Goal: Information Seeking & Learning: Learn about a topic

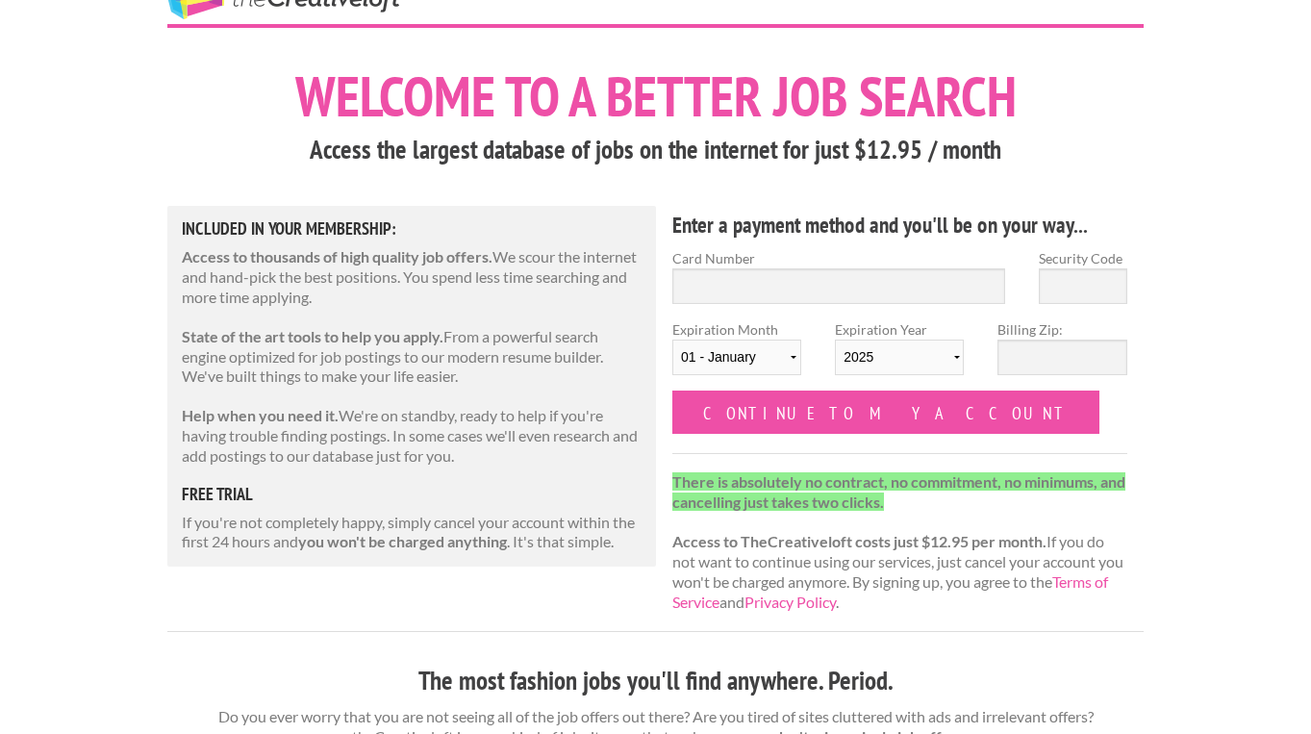
scroll to position [63, 0]
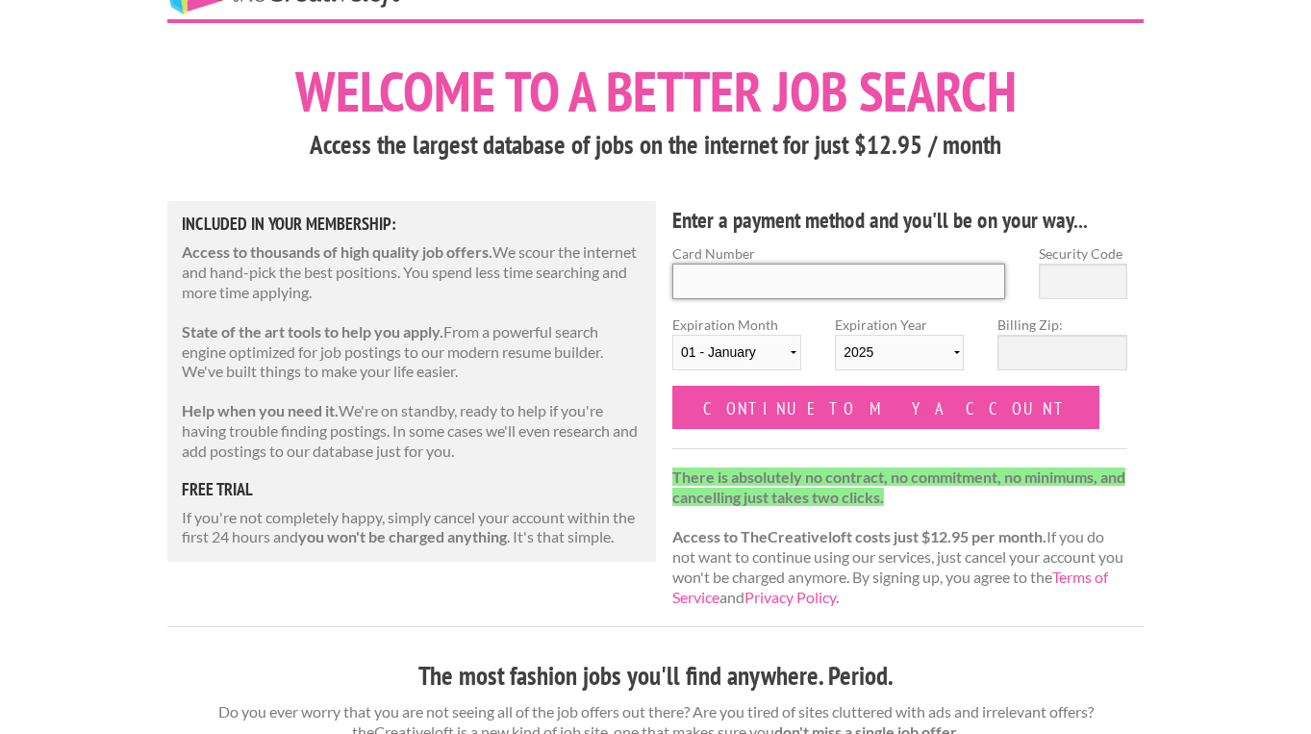
click at [734, 273] on input "Card Number" at bounding box center [838, 282] width 333 height 36
type input "4147 2027 5254 8188"
type input "260"
select select "05"
select select "2030"
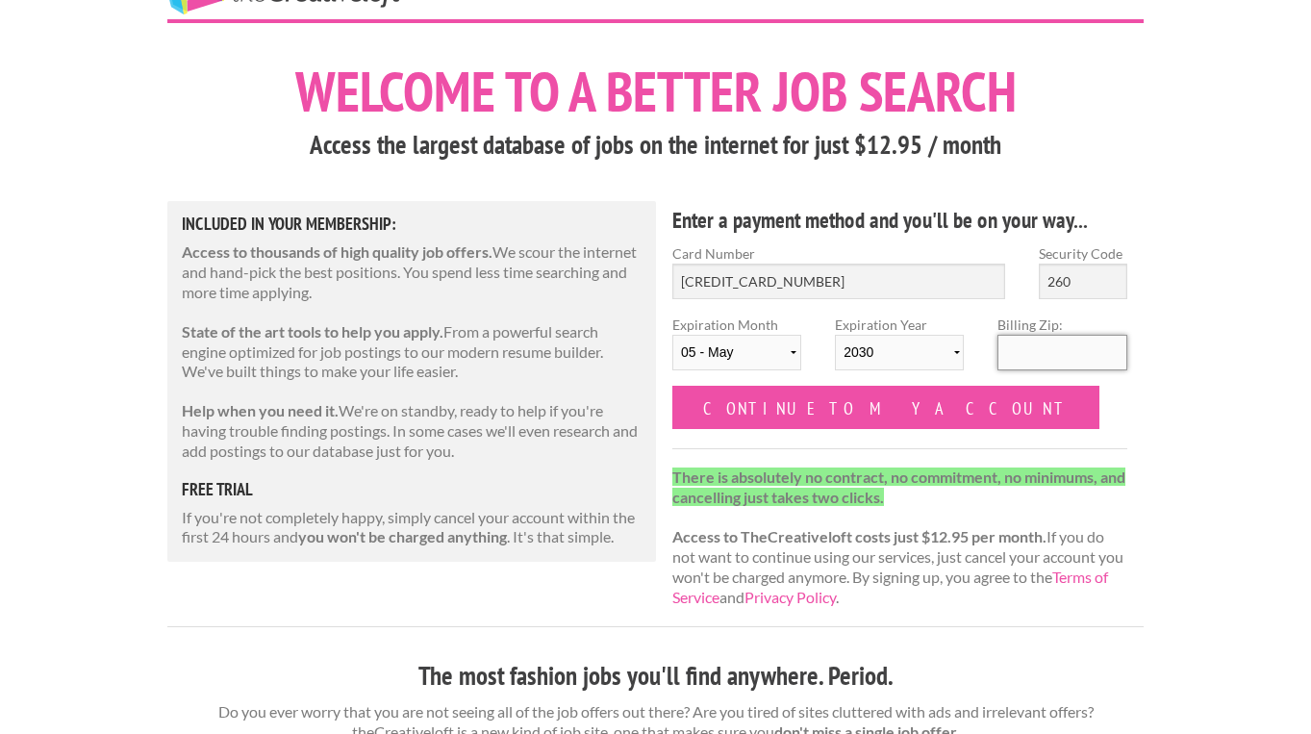
click at [1057, 352] on input "Billing Zip:" at bounding box center [1061, 353] width 129 height 36
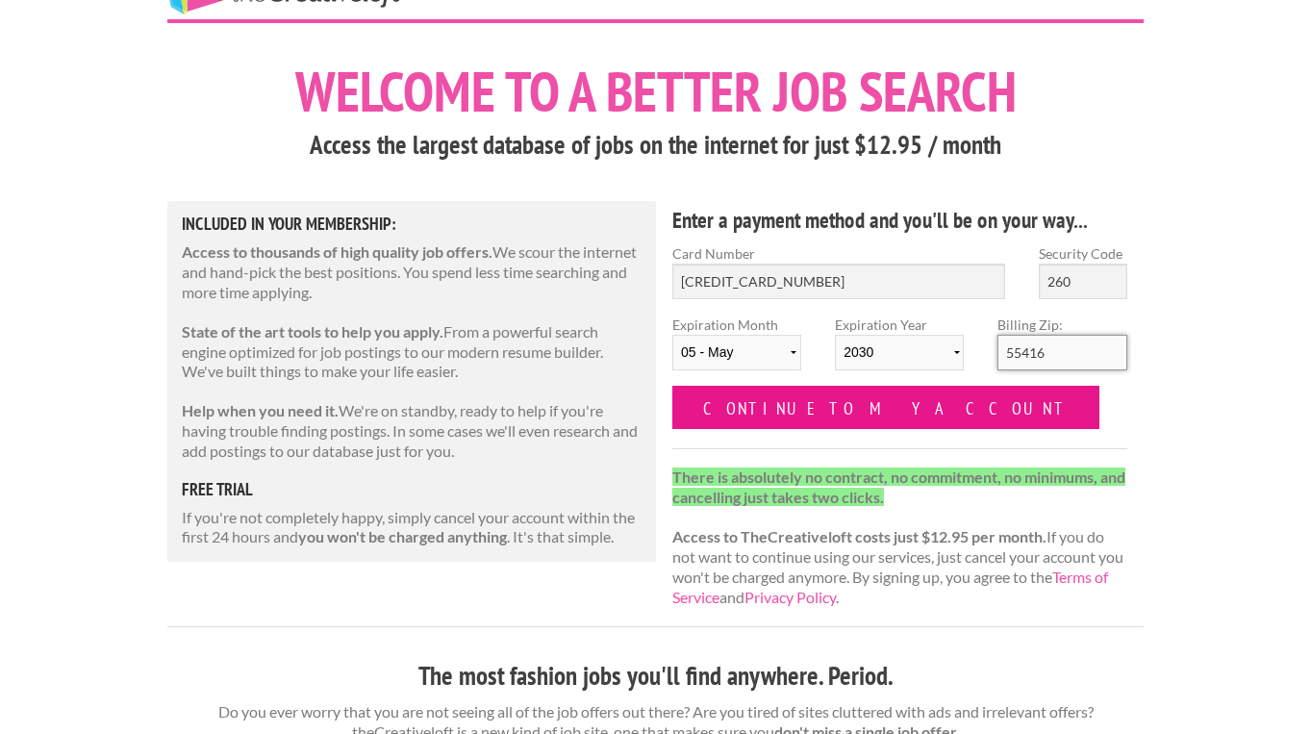
type input "55416"
click at [877, 411] on input "Continue to my account" at bounding box center [885, 407] width 427 height 43
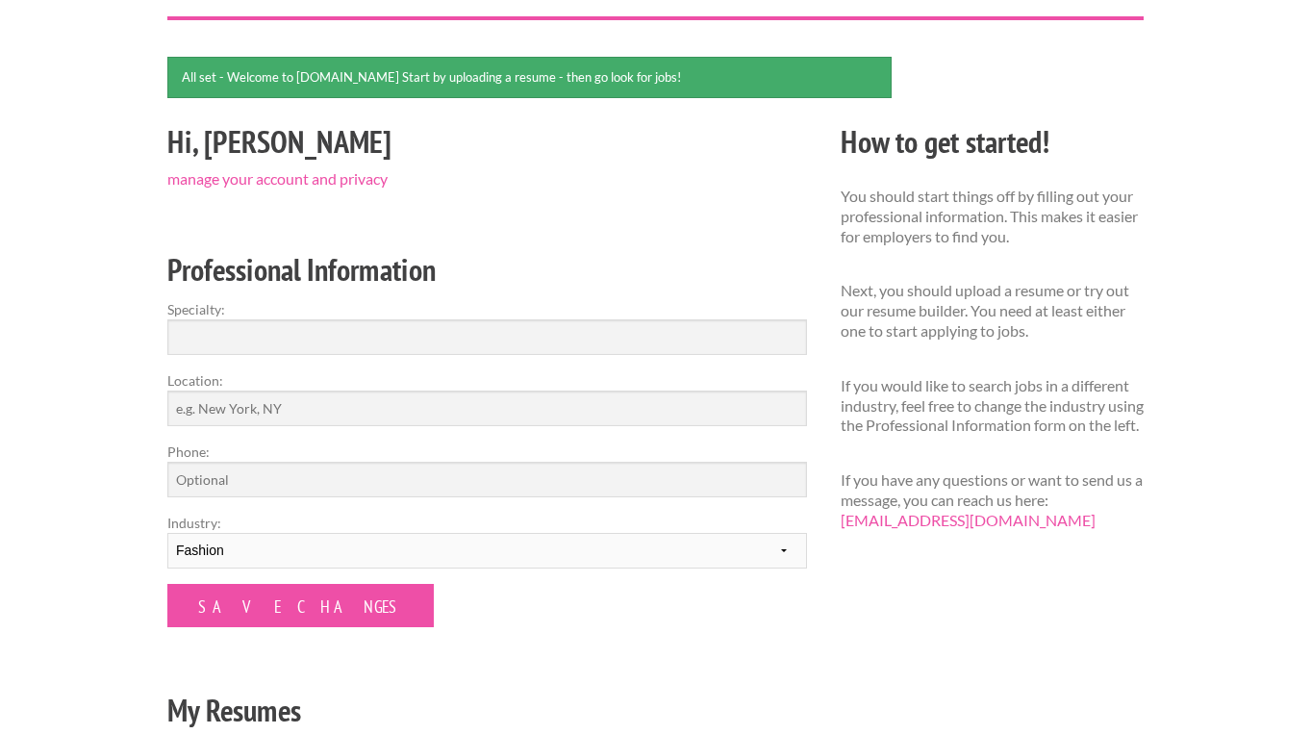
scroll to position [134, 0]
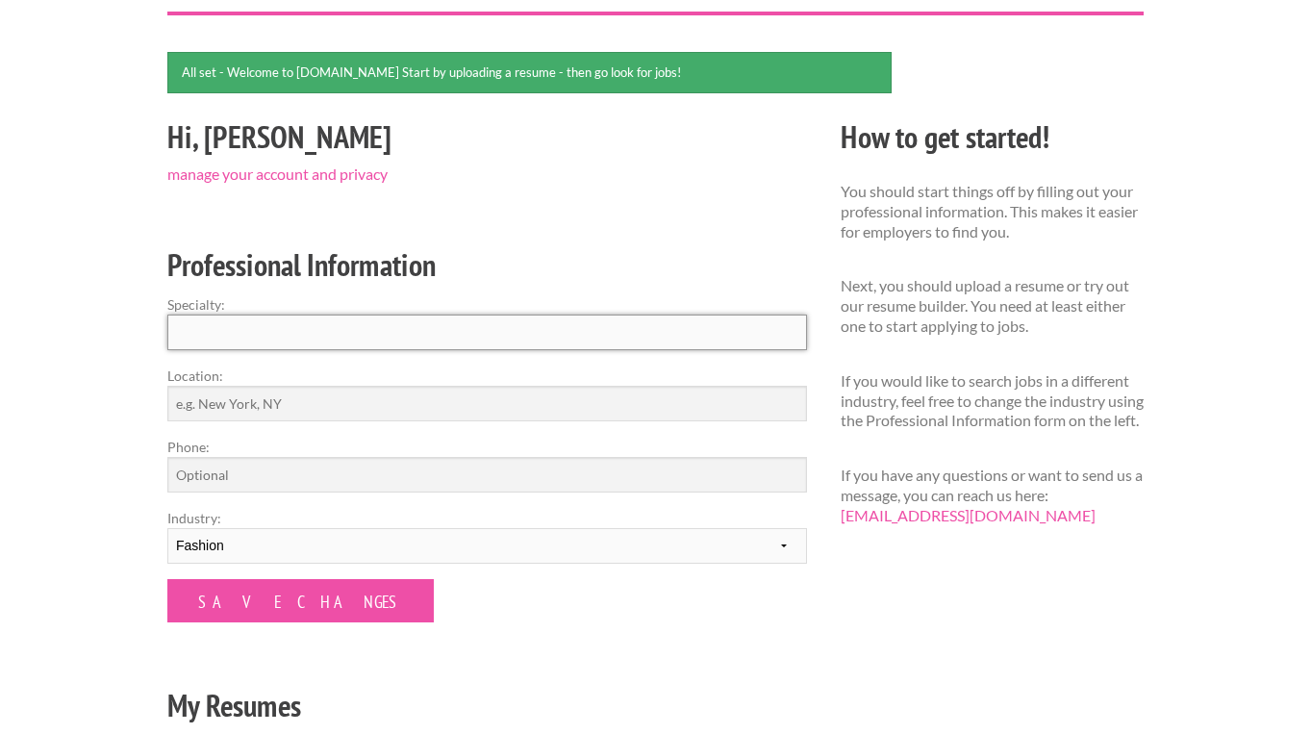
click at [529, 335] on input "Specialty:" at bounding box center [487, 333] width 640 height 36
type input "S"
type input "A"
type input "Fashion Styling"
type input "[US_STATE]"
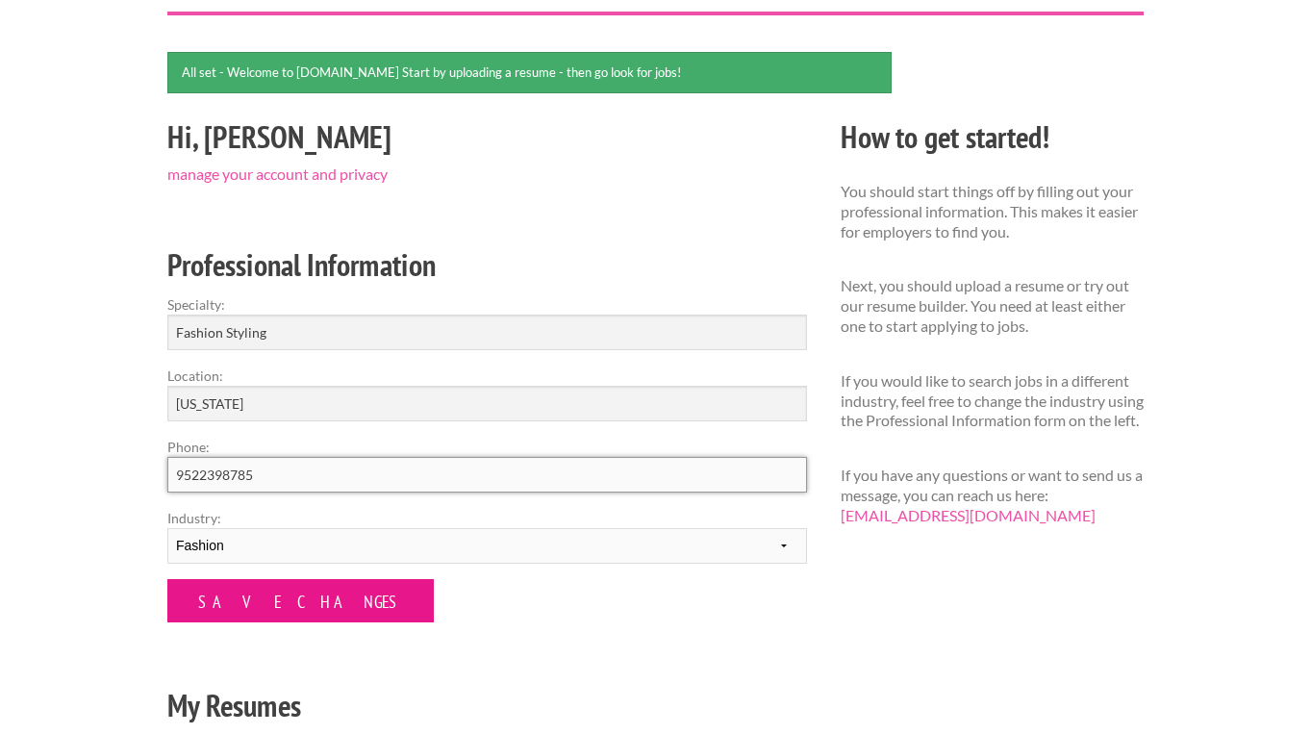
type input "9522398785"
click at [214, 601] on input "Save Changes" at bounding box center [300, 600] width 266 height 43
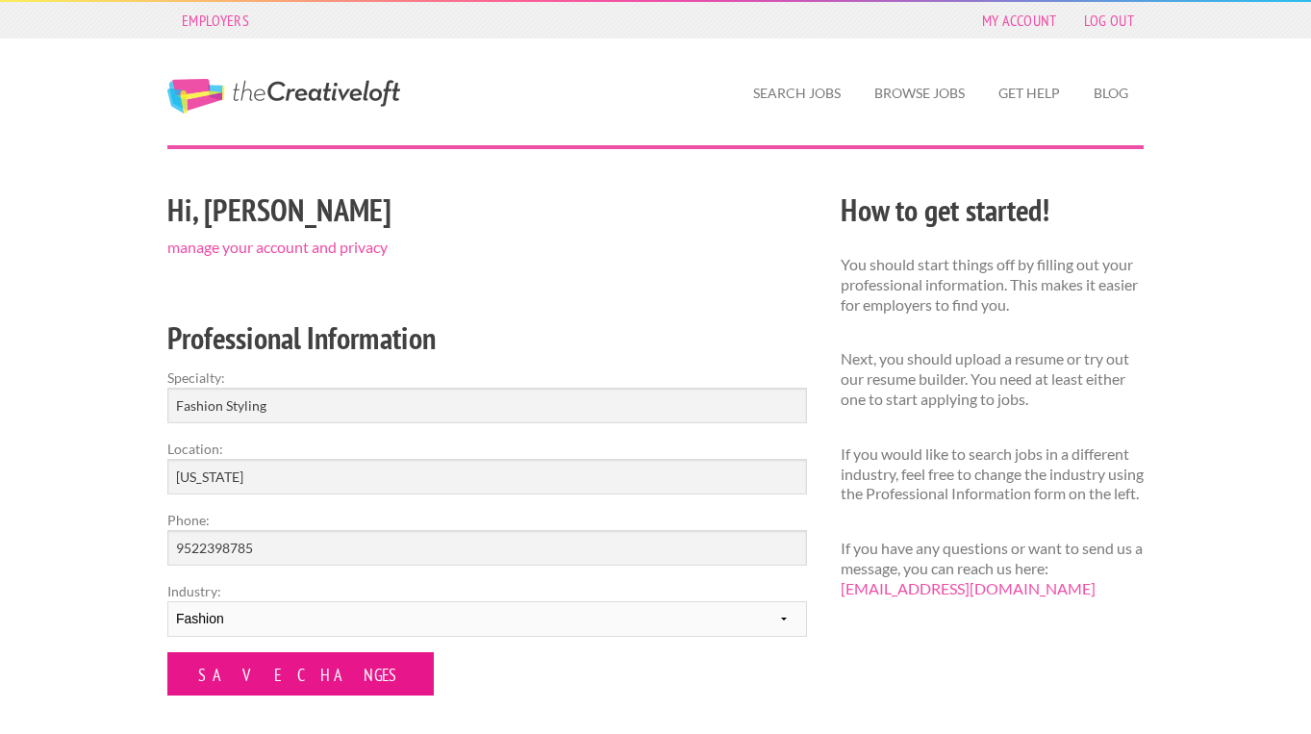
click at [241, 680] on input "Save Changes" at bounding box center [300, 673] width 266 height 43
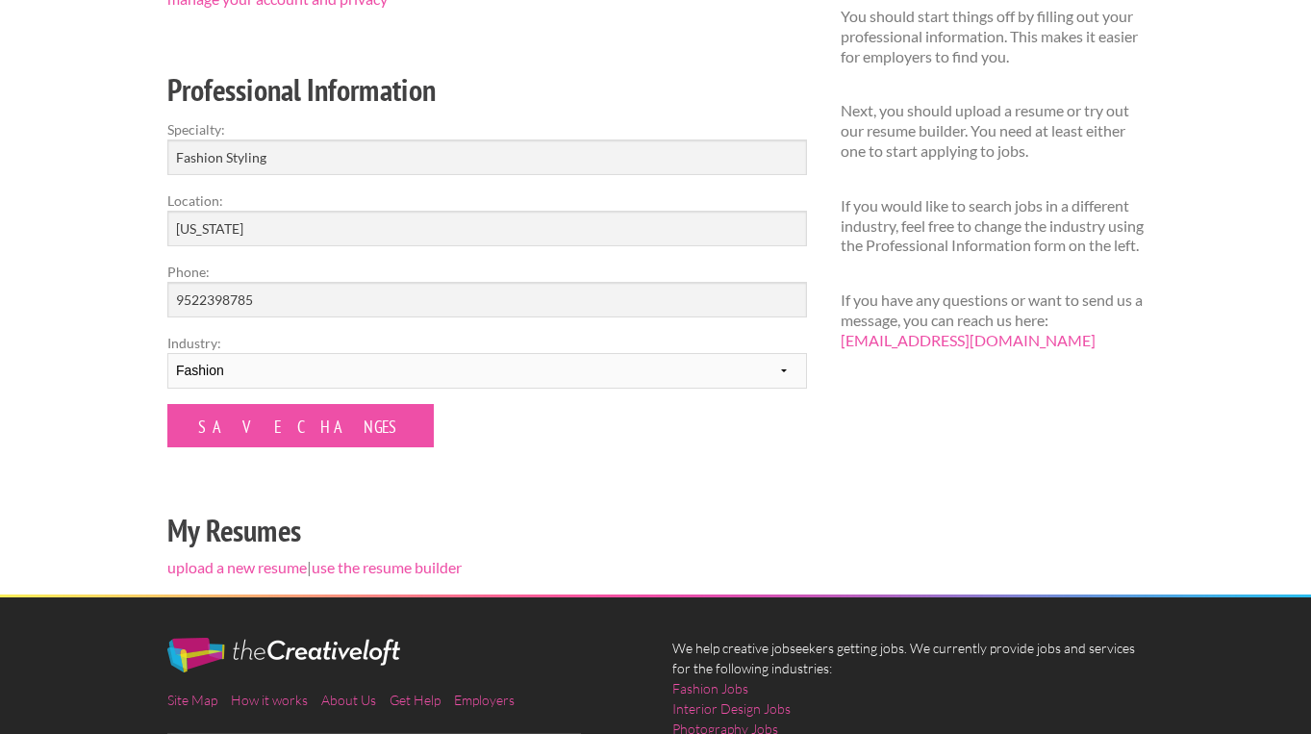
scroll to position [252, 0]
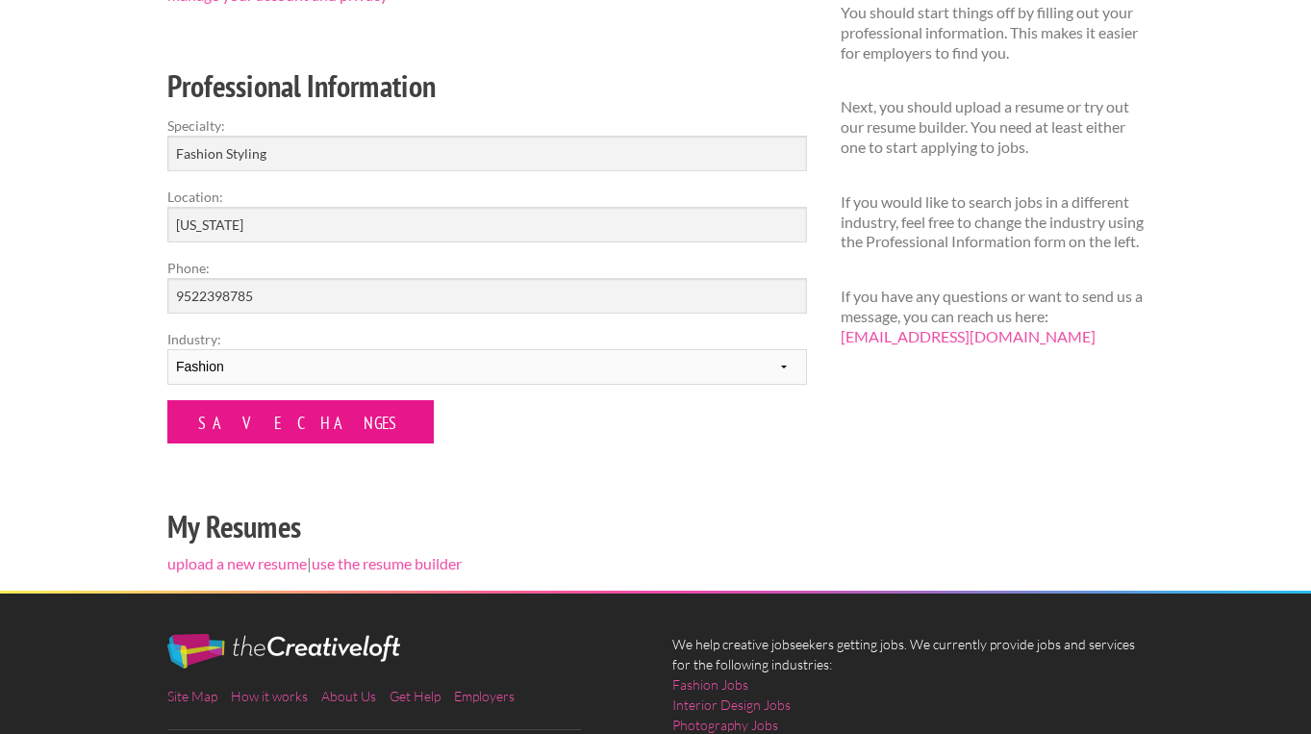
click at [244, 428] on input "Save Changes" at bounding box center [300, 421] width 266 height 43
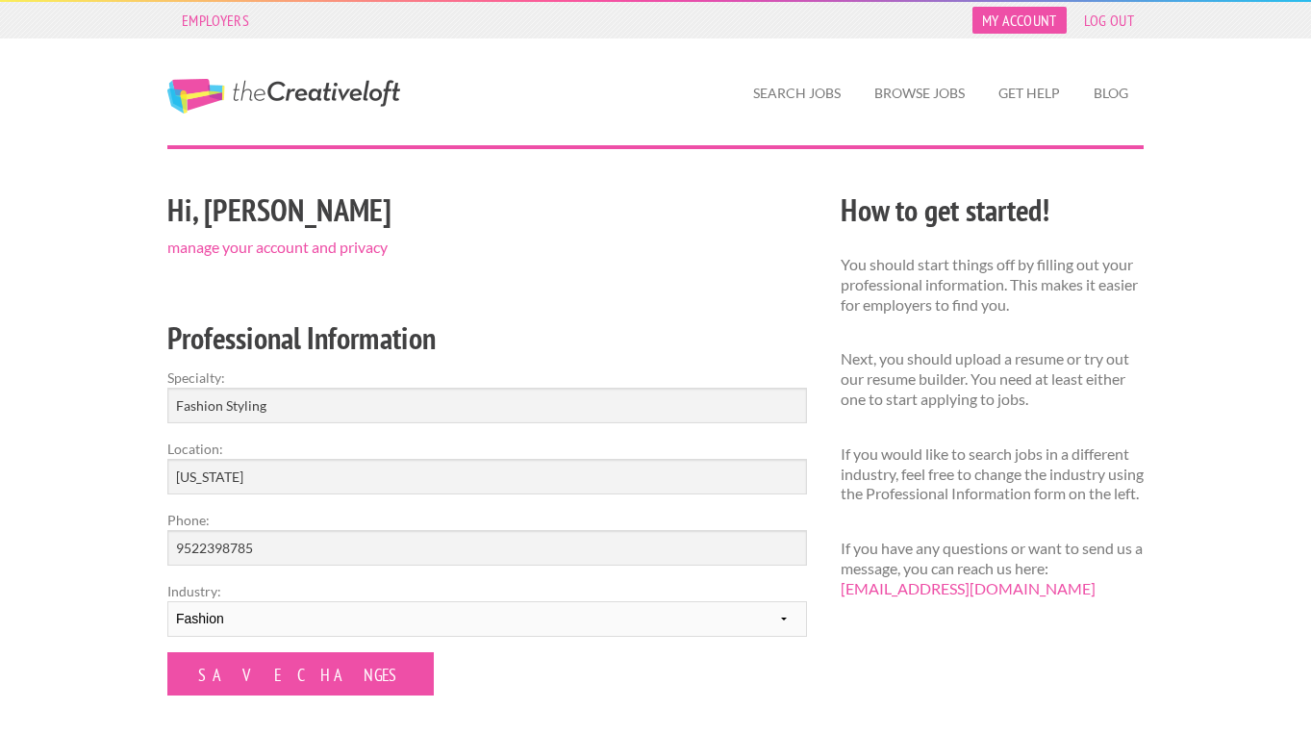
click at [1023, 21] on link "My Account" at bounding box center [1019, 20] width 94 height 27
click at [919, 104] on link "Browse Jobs" at bounding box center [919, 93] width 121 height 44
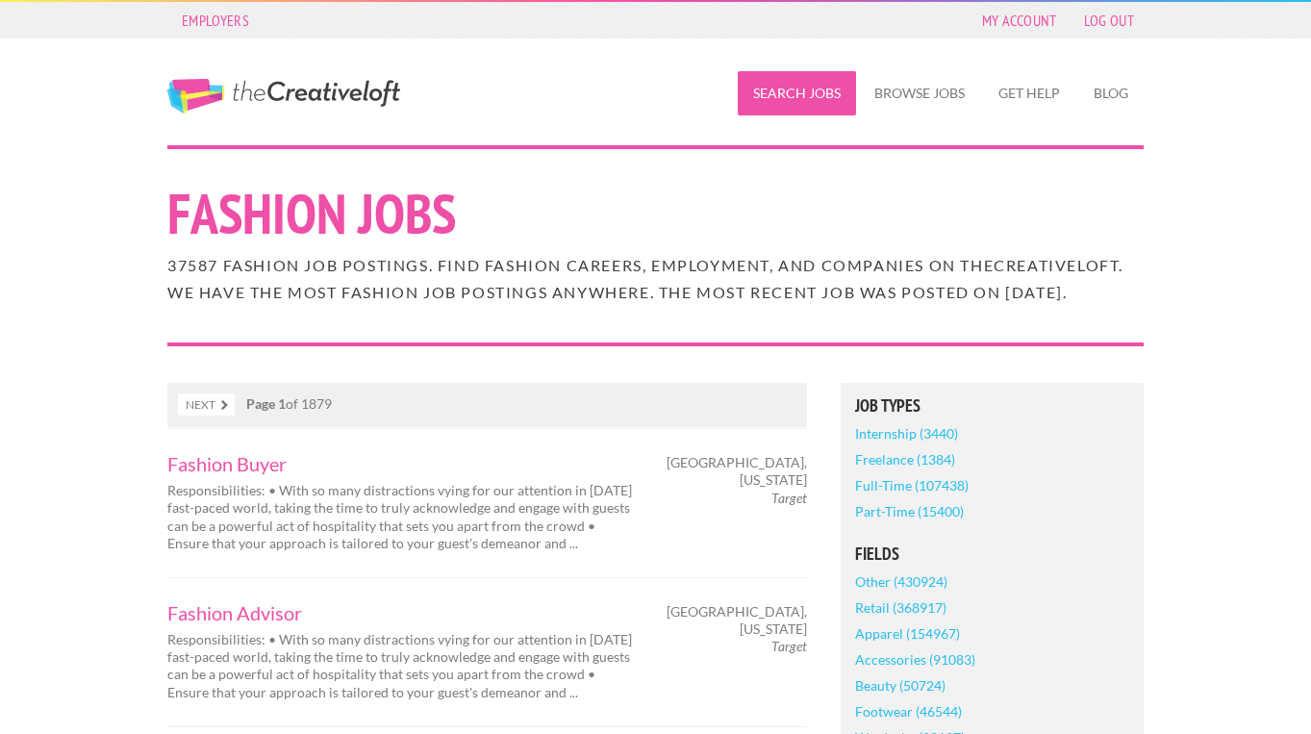
click at [787, 85] on link "Search Jobs" at bounding box center [797, 93] width 118 height 44
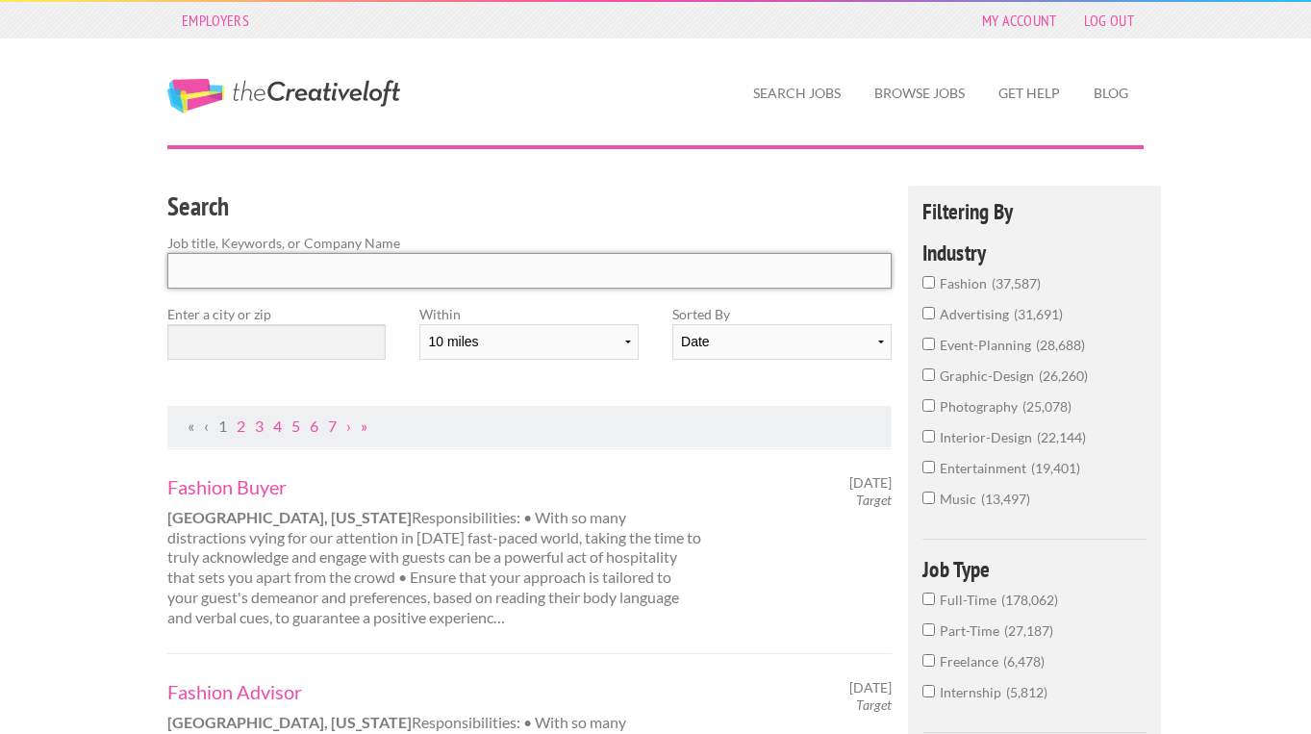
click at [405, 261] on input "Search" at bounding box center [529, 271] width 724 height 36
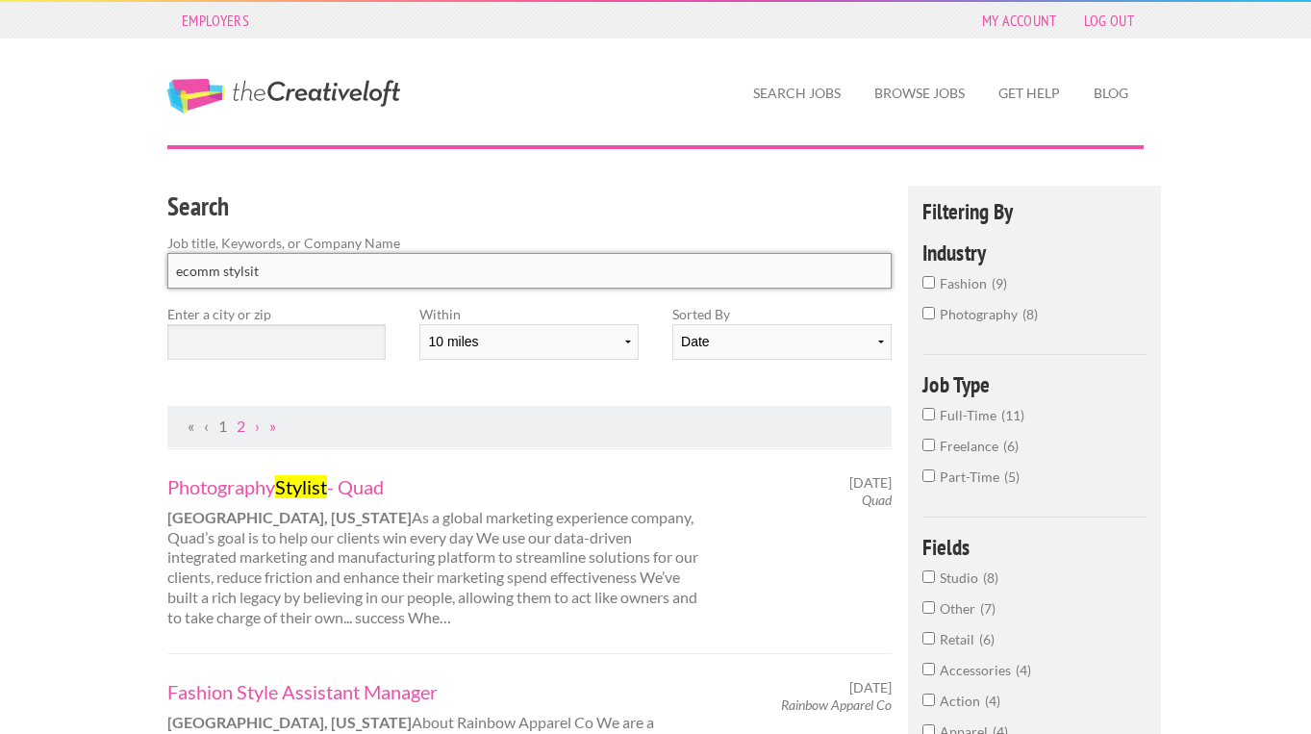
type input "ecomm stylsit"
click button "submit" at bounding box center [0, 0] width 0 height 0
click at [355, 339] on input "text" at bounding box center [276, 342] width 218 height 36
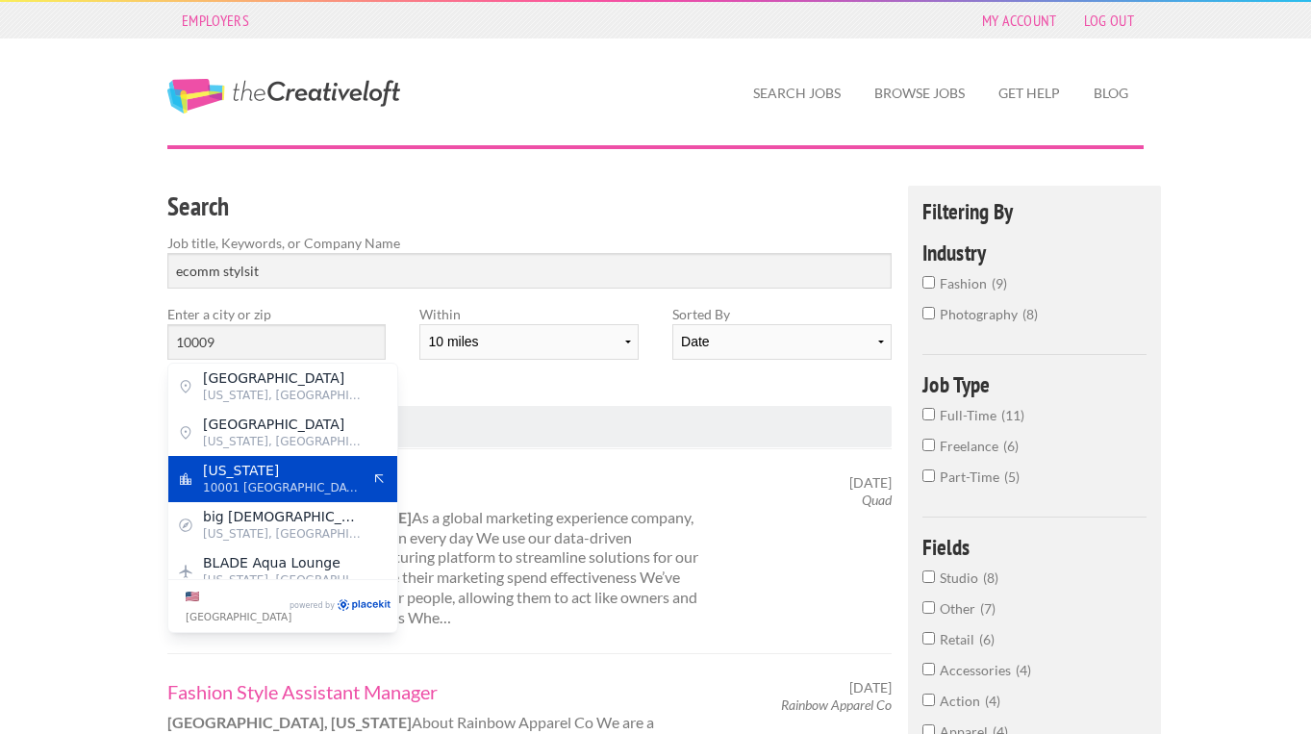
click at [317, 466] on span "[US_STATE]" at bounding box center [282, 470] width 158 height 17
type input "[US_STATE]"
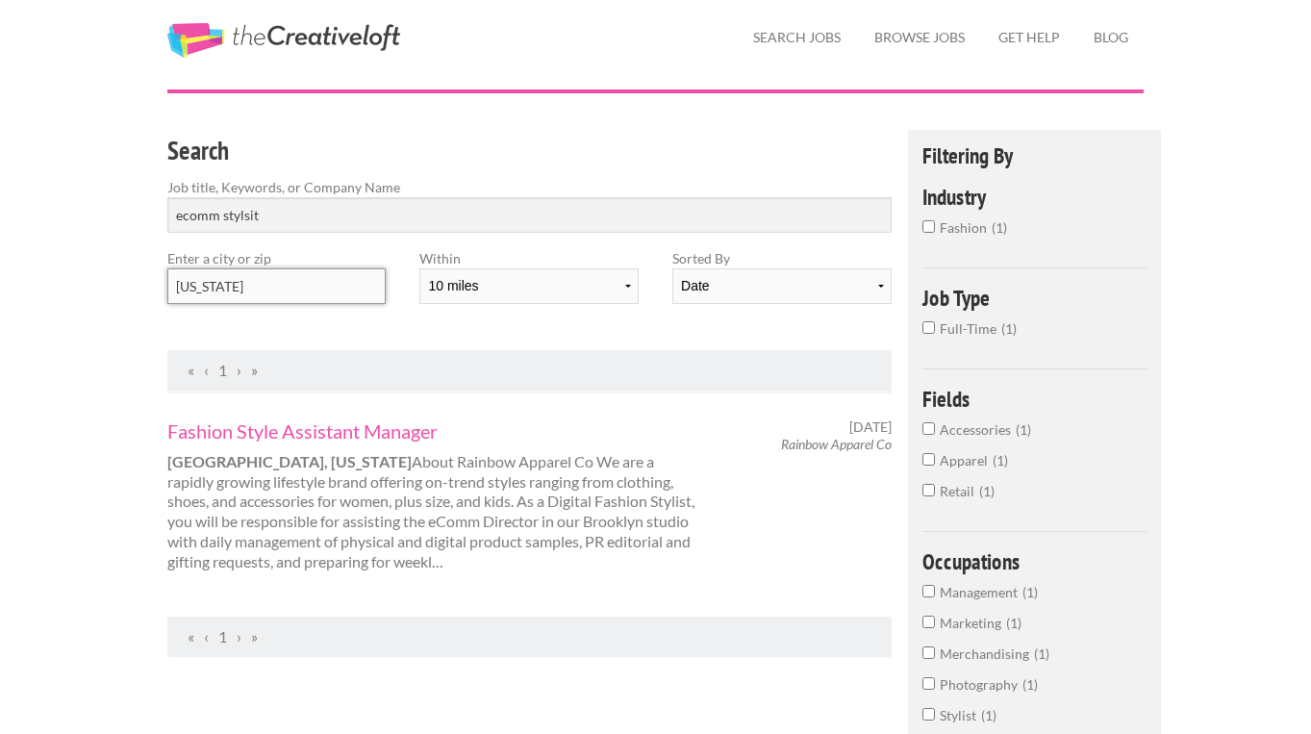
scroll to position [51, 0]
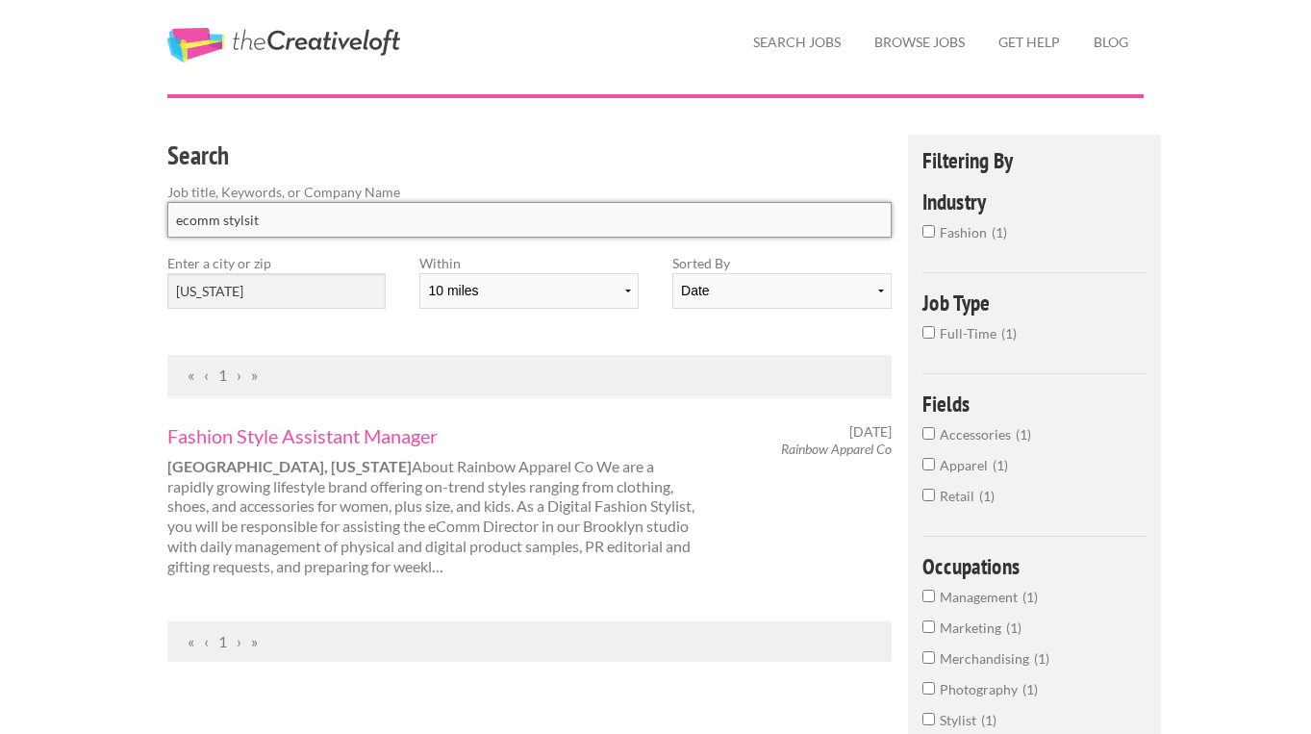
drag, startPoint x: 276, startPoint y: 222, endPoint x: 157, endPoint y: 220, distance: 119.3
click at [157, 220] on div "Search Job title, Keywords, or Company Name ecomm stylsit" at bounding box center [530, 194] width 758 height 118
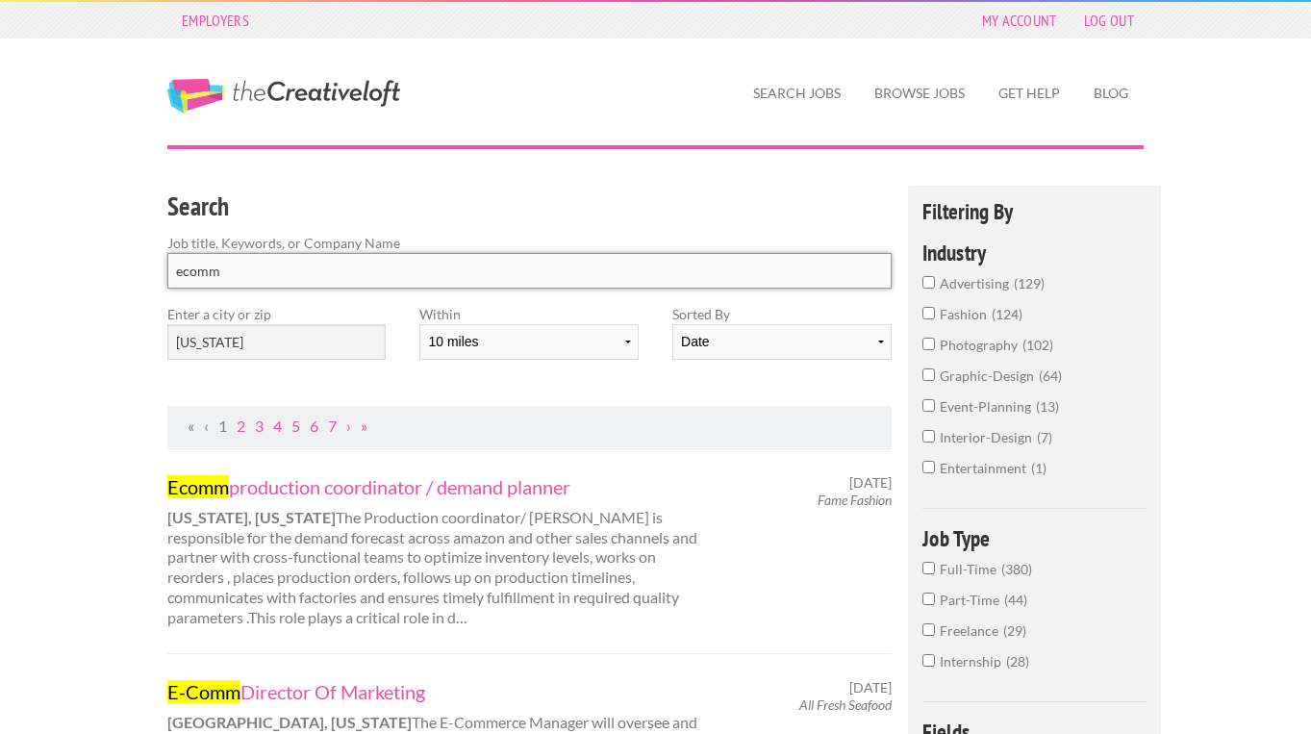
drag, startPoint x: 268, startPoint y: 268, endPoint x: 144, endPoint y: 267, distance: 124.1
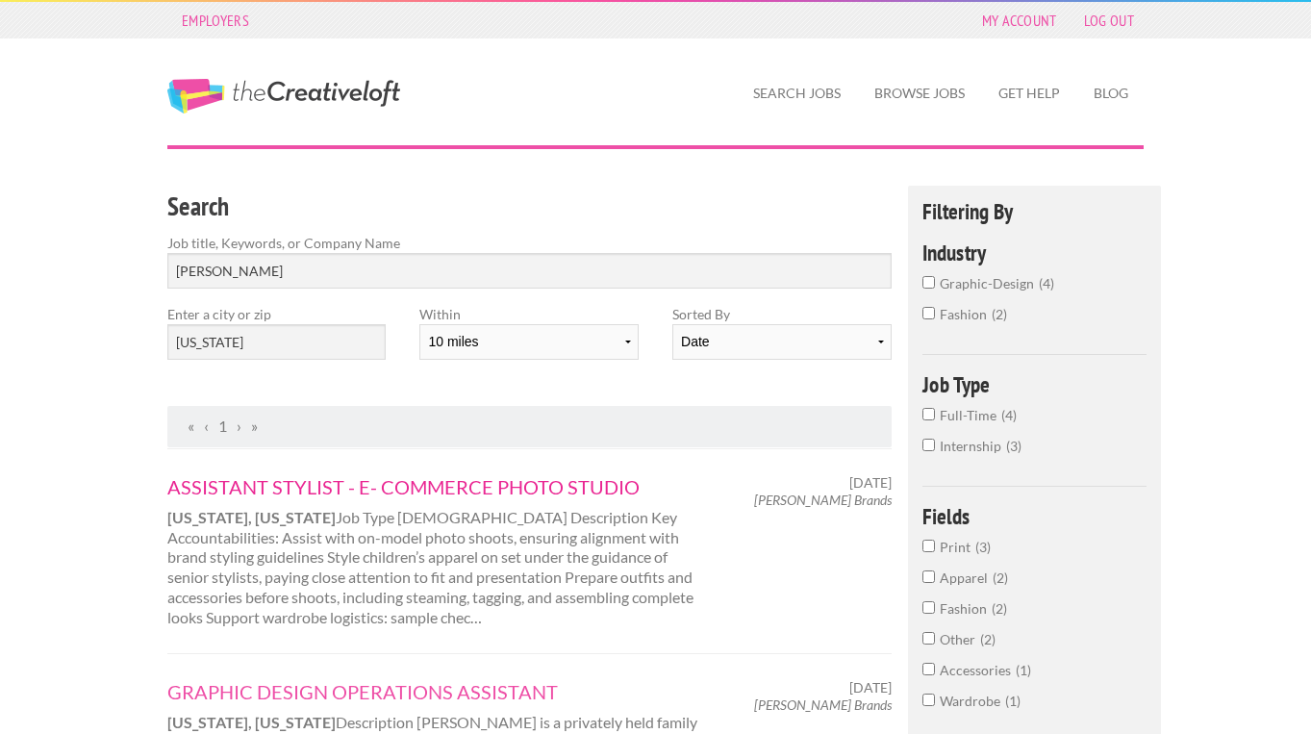
click at [259, 482] on link "ASSISTANT STYLIST - E- COMMERCE PHOTO STUDIO" at bounding box center [434, 486] width 535 height 25
click at [252, 273] on input "haddad" at bounding box center [529, 271] width 724 height 36
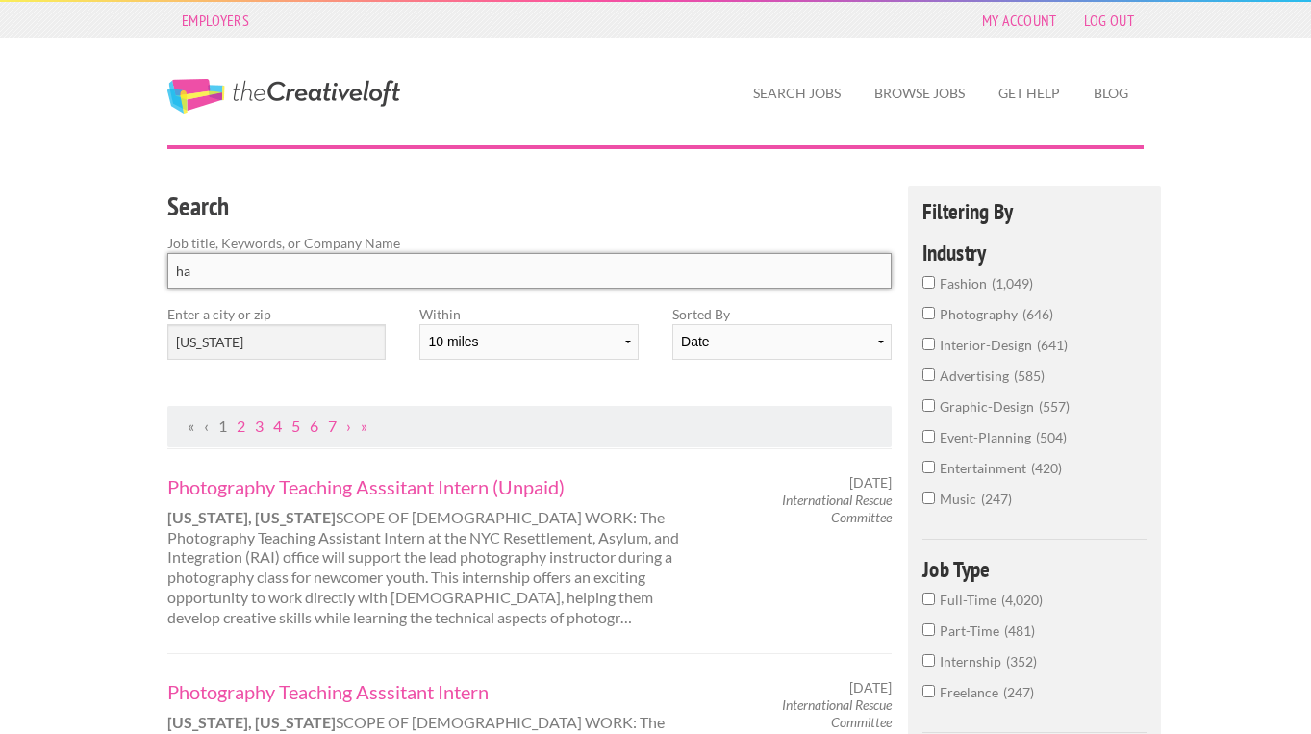
type input "h"
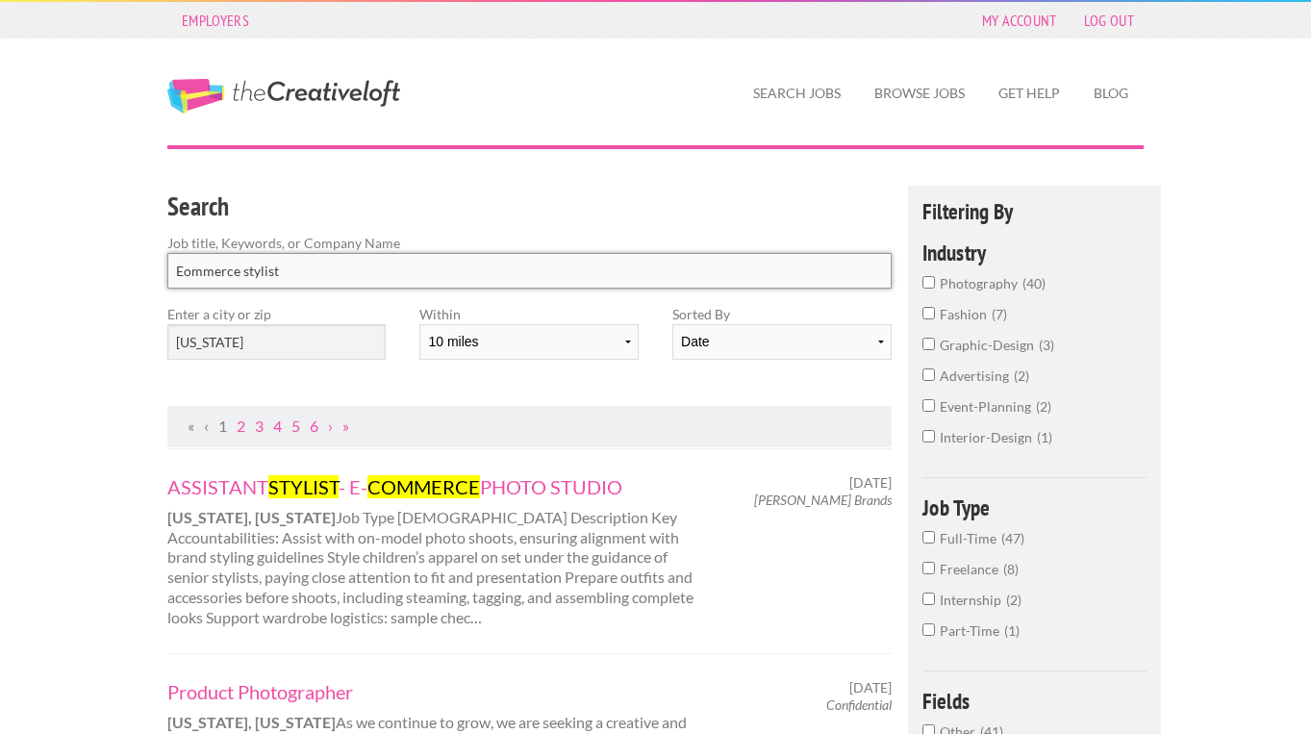
type input "Eommerce stylist"
click at [229, 335] on input "[US_STATE]" at bounding box center [276, 342] width 218 height 36
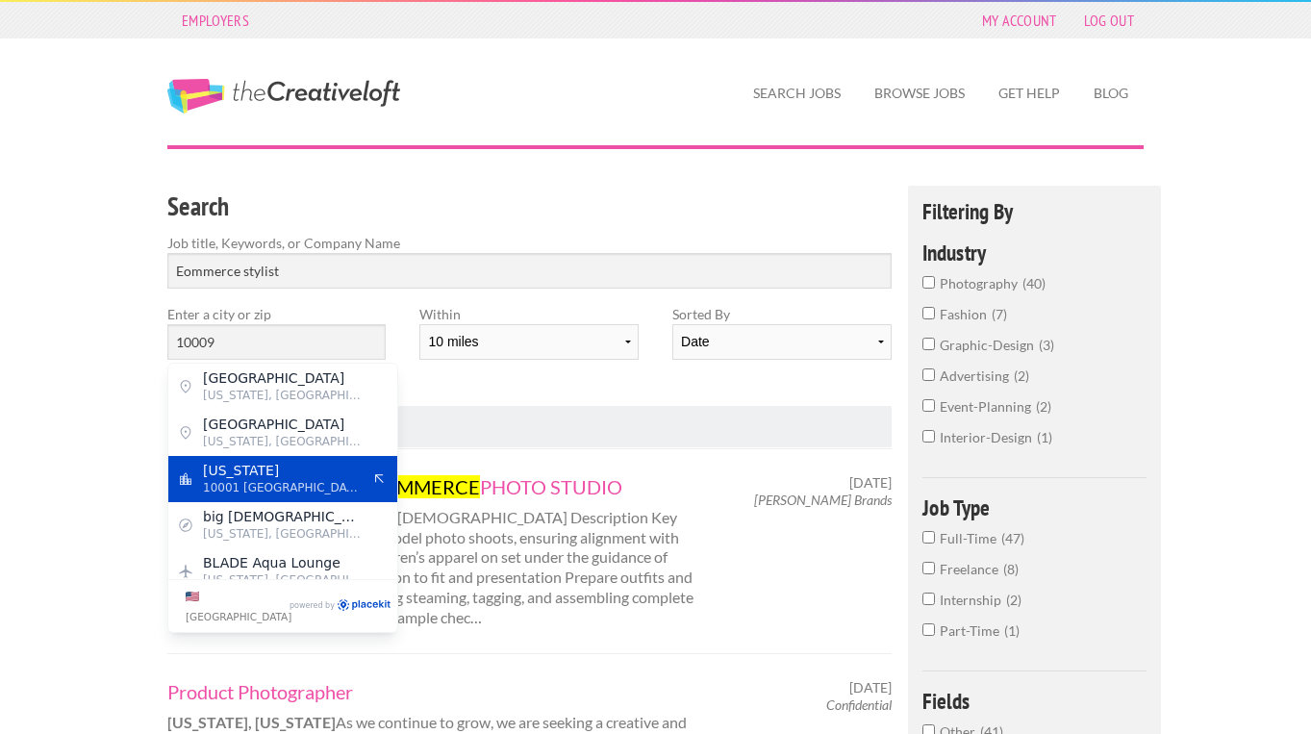
click at [234, 475] on span "[US_STATE]" at bounding box center [282, 470] width 158 height 17
type input "[US_STATE]"
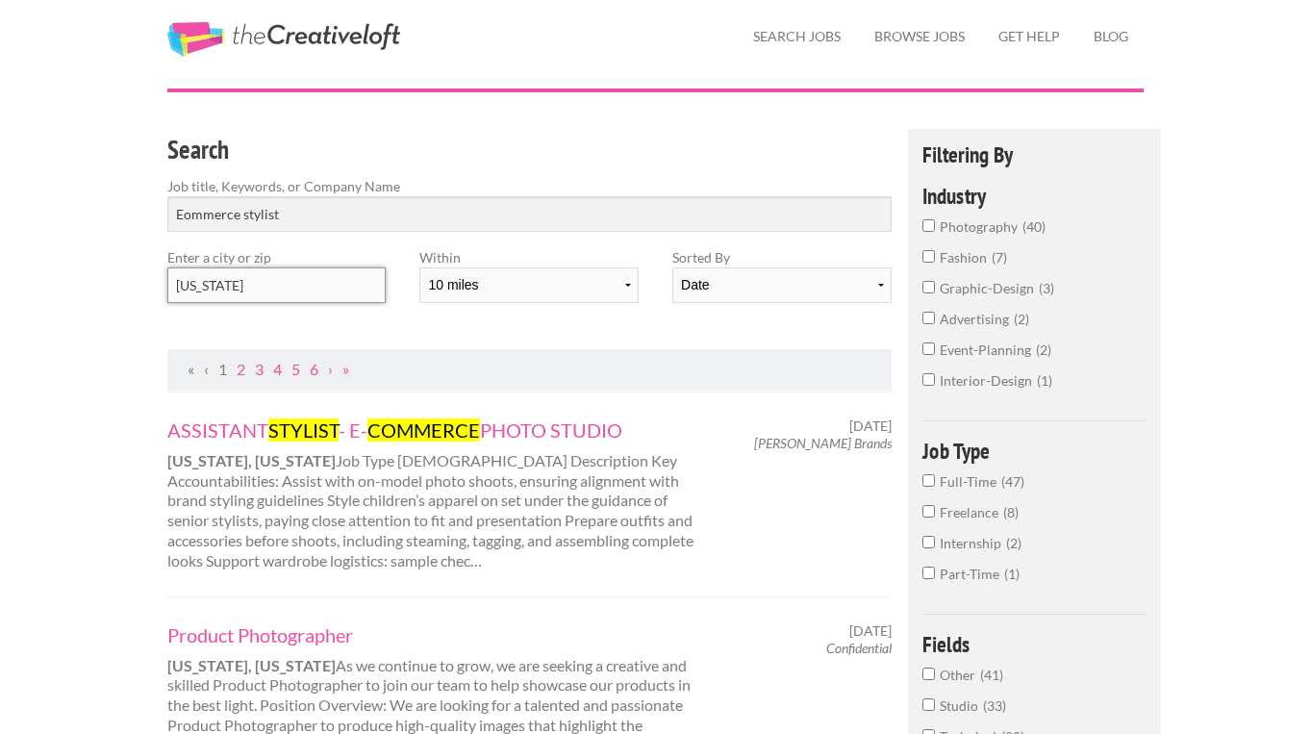
scroll to position [59, 0]
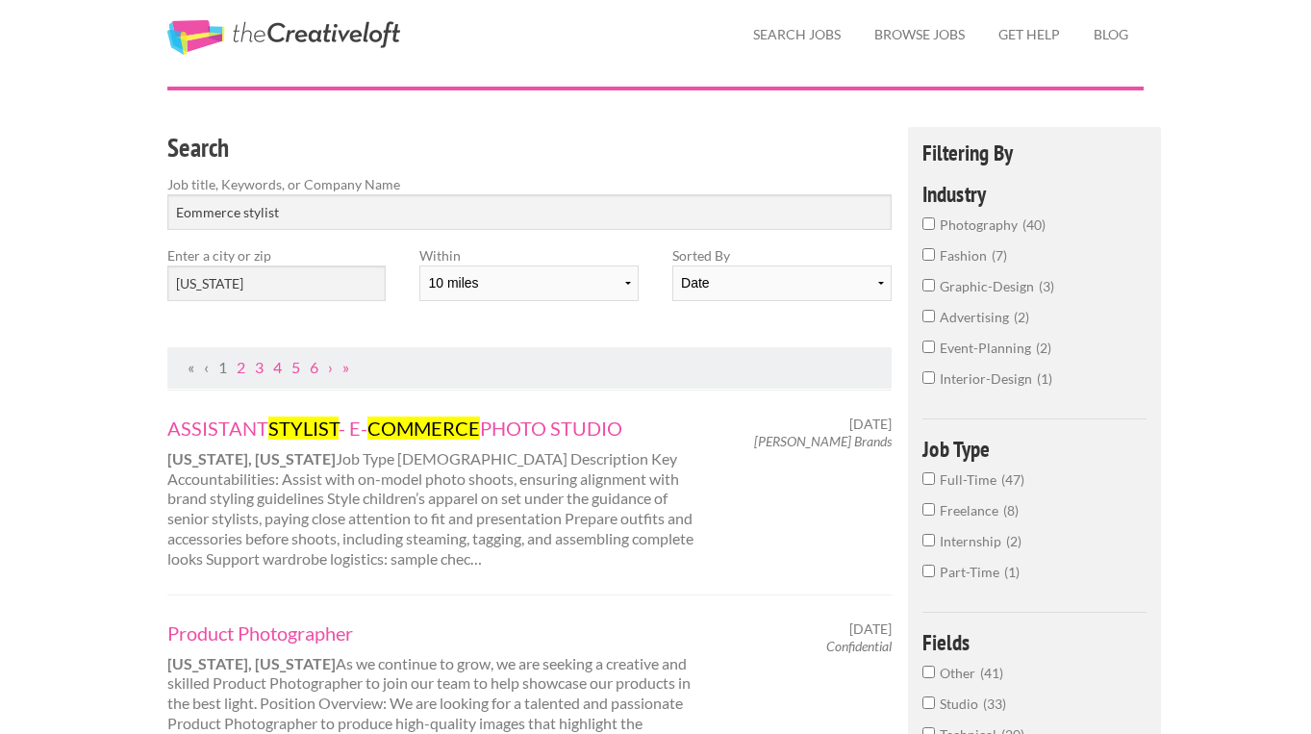
click at [925, 261] on input "fashion 7" at bounding box center [928, 254] width 13 height 13
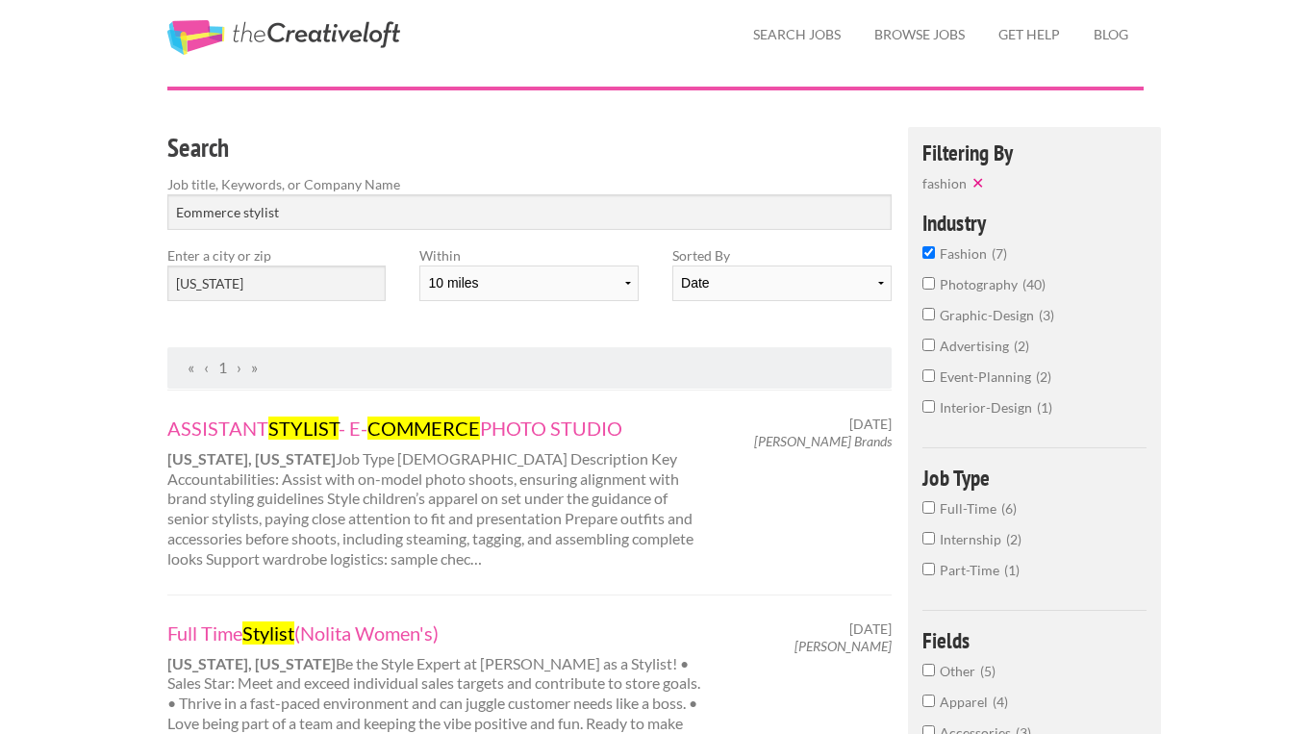
click at [930, 349] on input "advertising 2" at bounding box center [928, 345] width 13 height 13
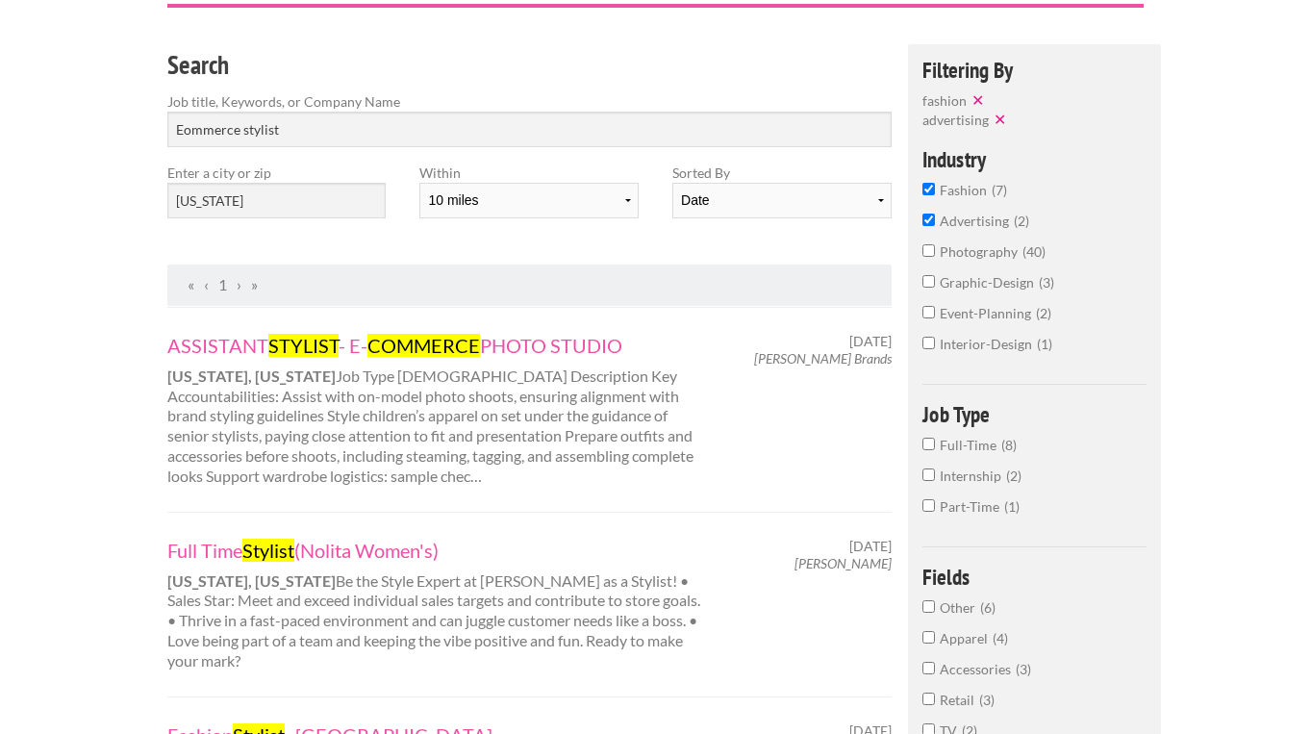
scroll to position [183, 0]
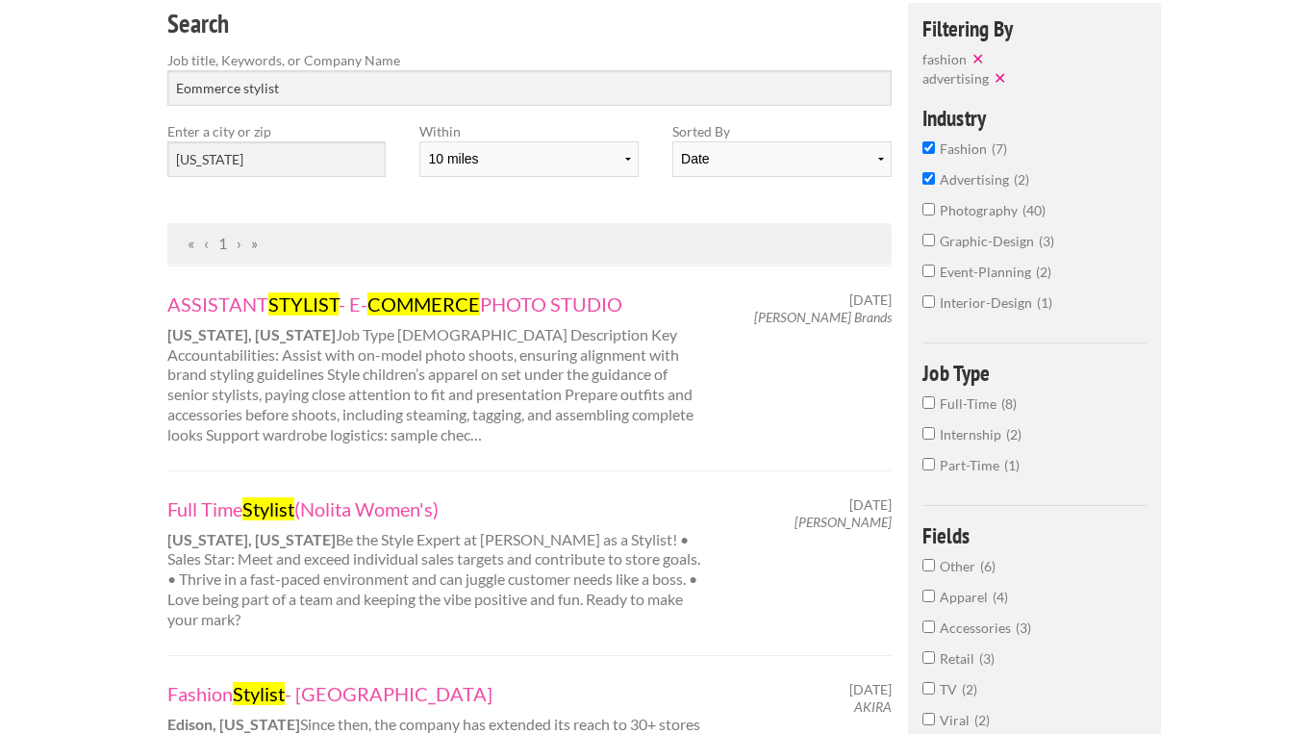
click at [933, 409] on input "Full-Time 8" at bounding box center [928, 402] width 13 height 13
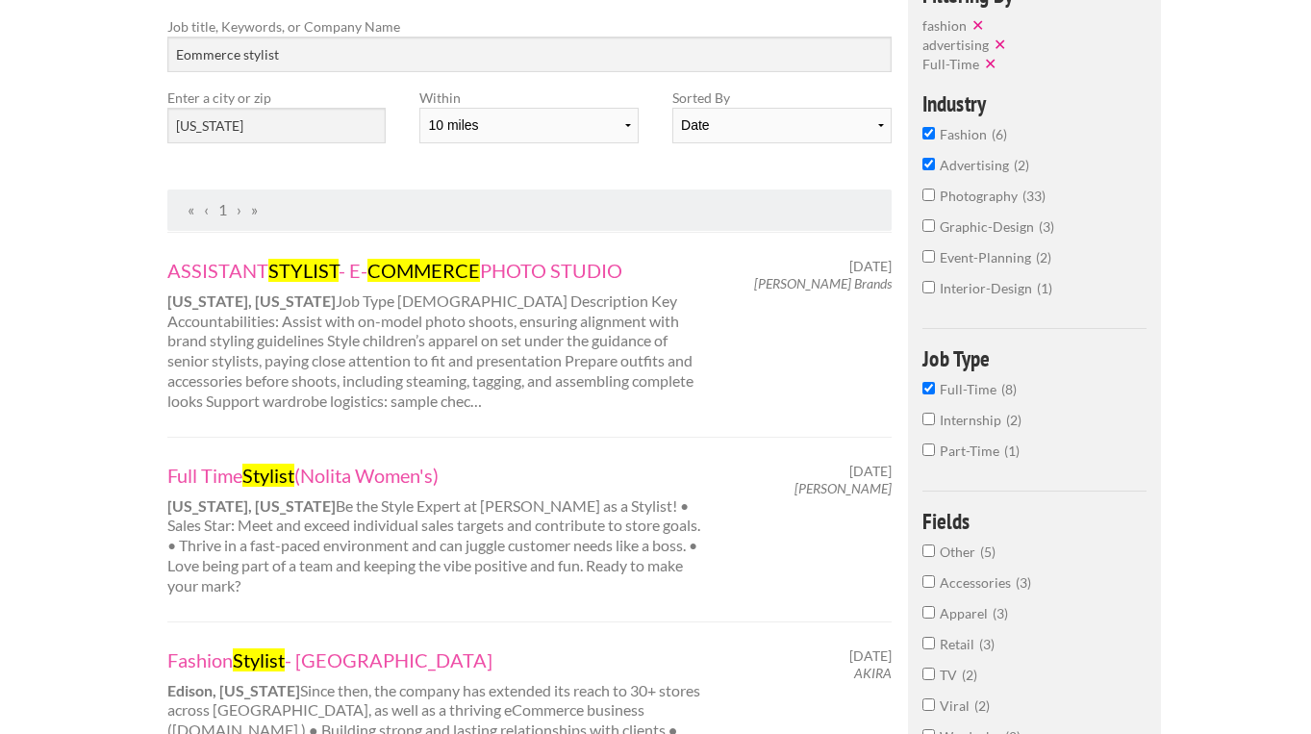
scroll to position [219, 0]
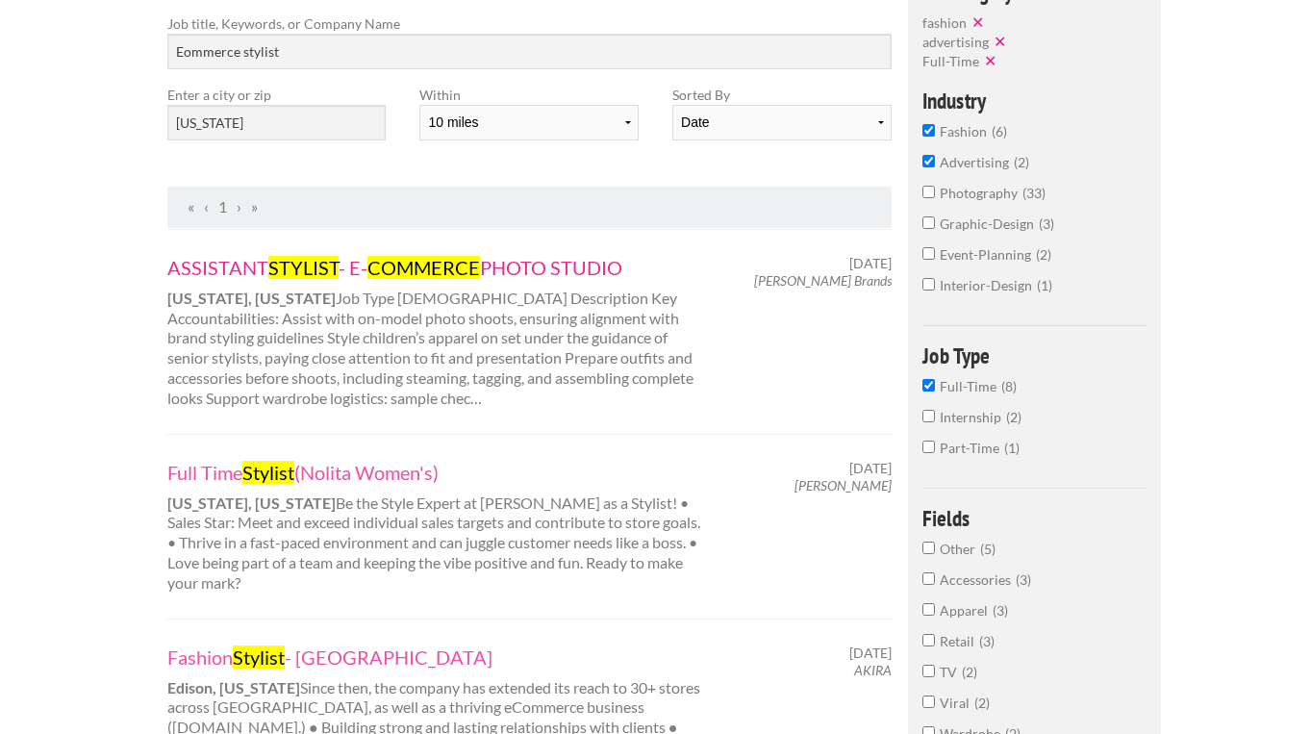
click at [594, 269] on link "ASSISTANT STYLIST - E- COMMERCE PHOTO STUDIO" at bounding box center [434, 267] width 535 height 25
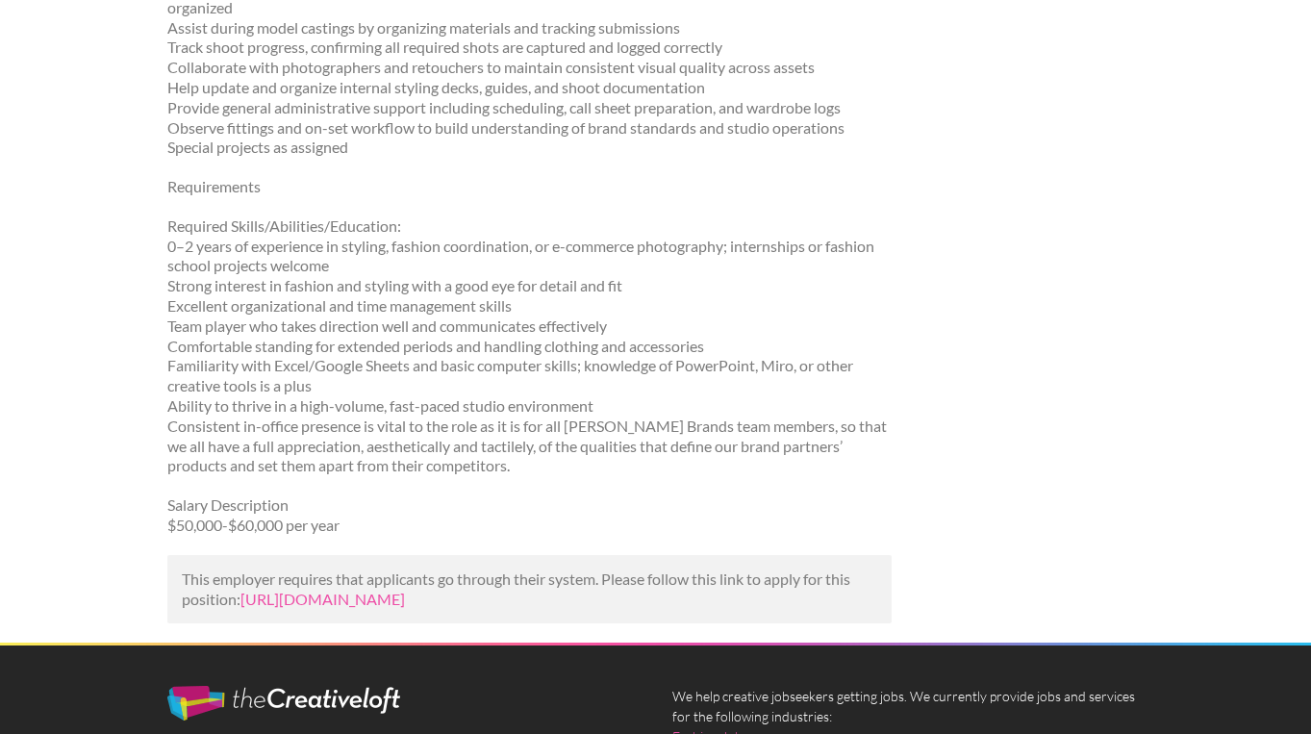
scroll to position [813, 0]
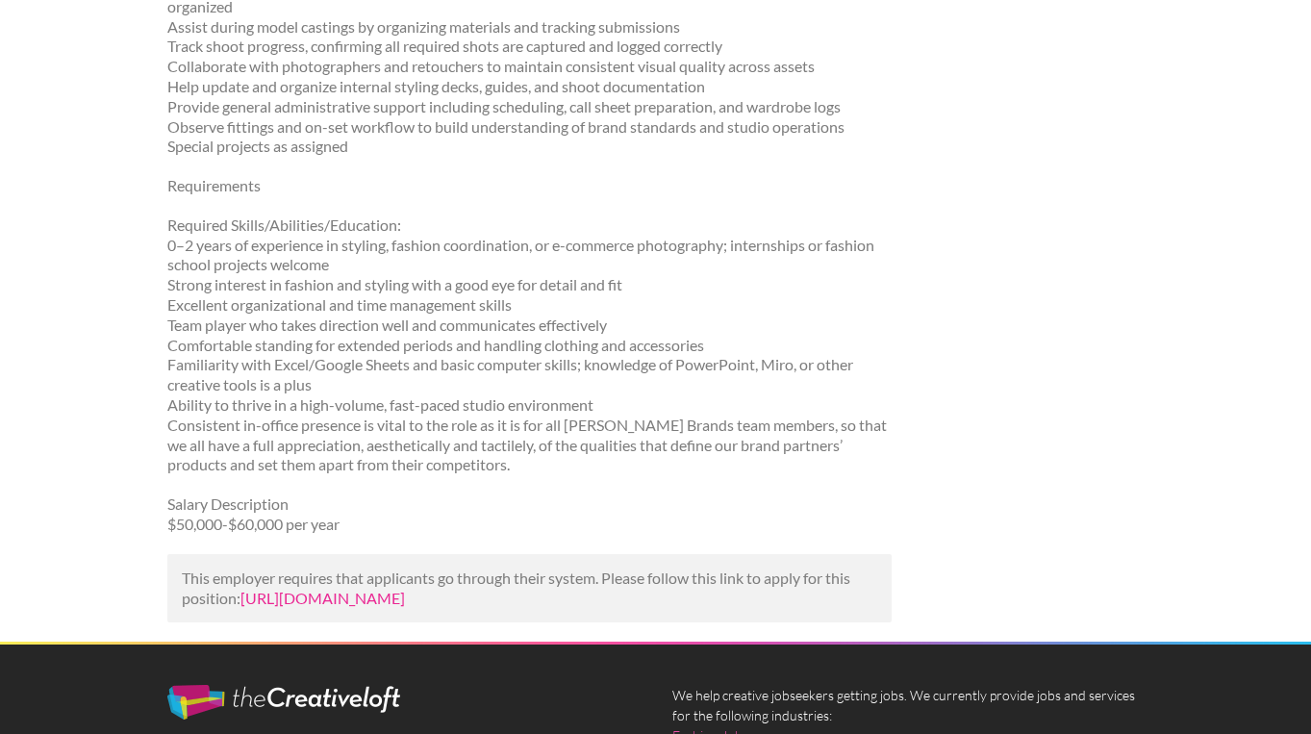
click at [405, 589] on link "[URL][DOMAIN_NAME]" at bounding box center [322, 598] width 164 height 18
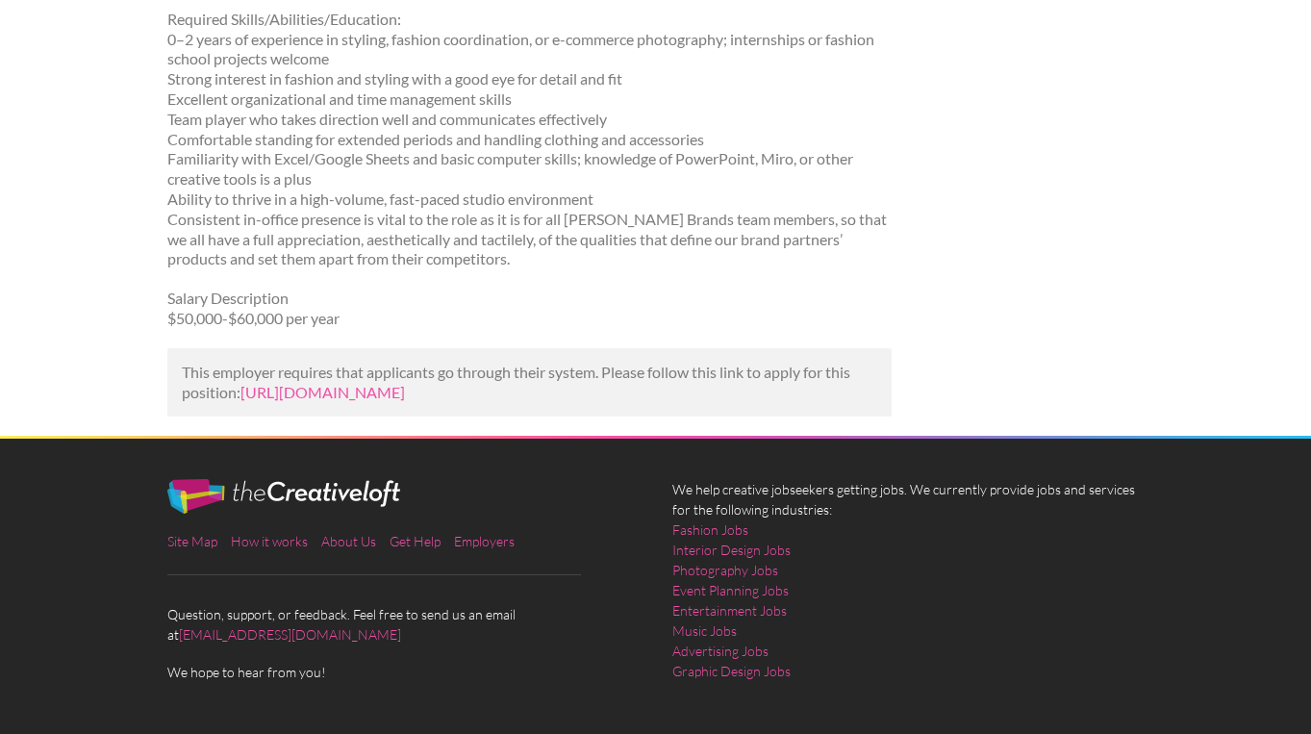
scroll to position [1017, 0]
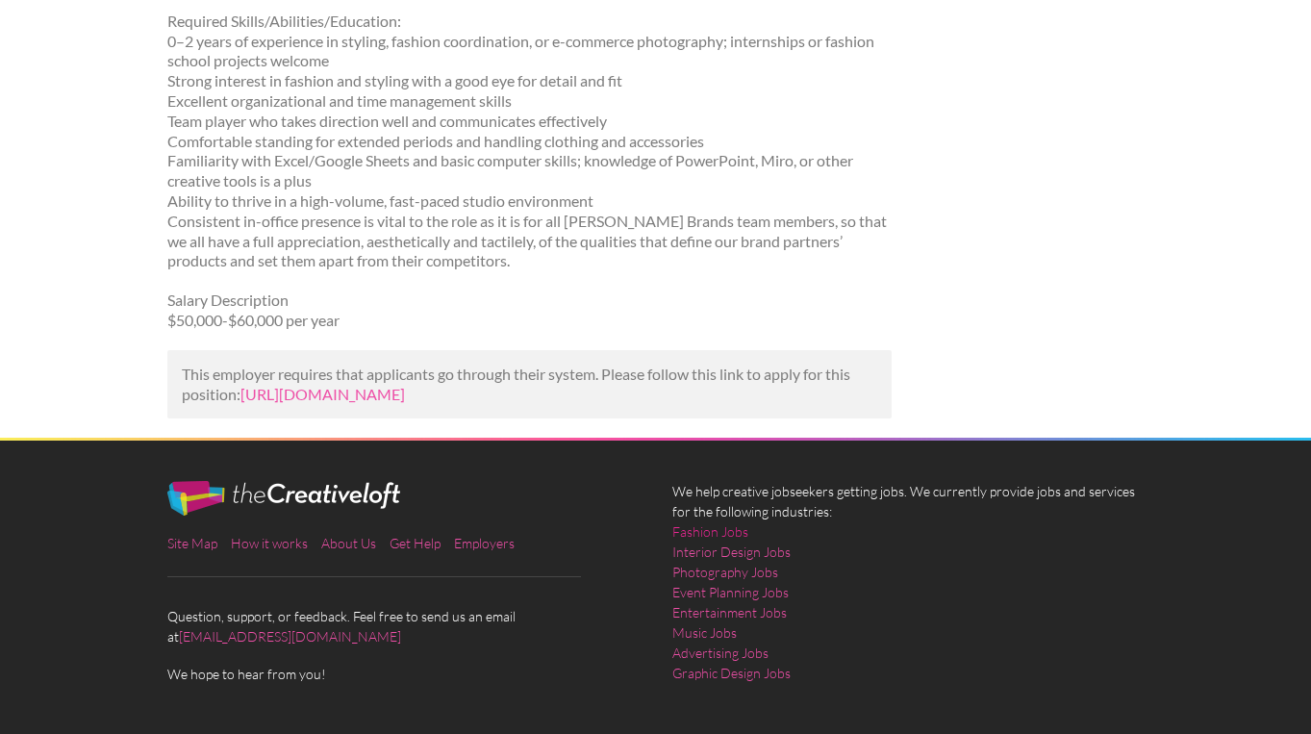
click at [706, 521] on link "Fashion Jobs" at bounding box center [710, 531] width 76 height 20
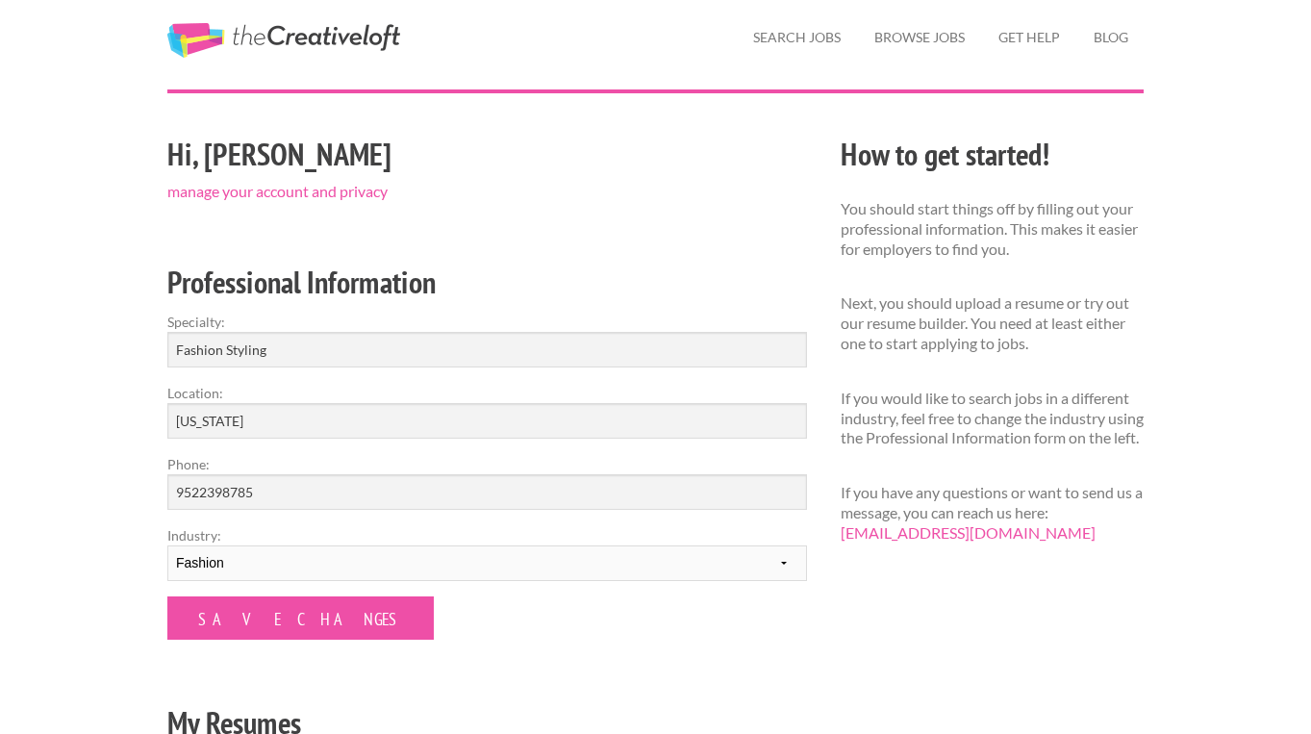
scroll to position [41, 0]
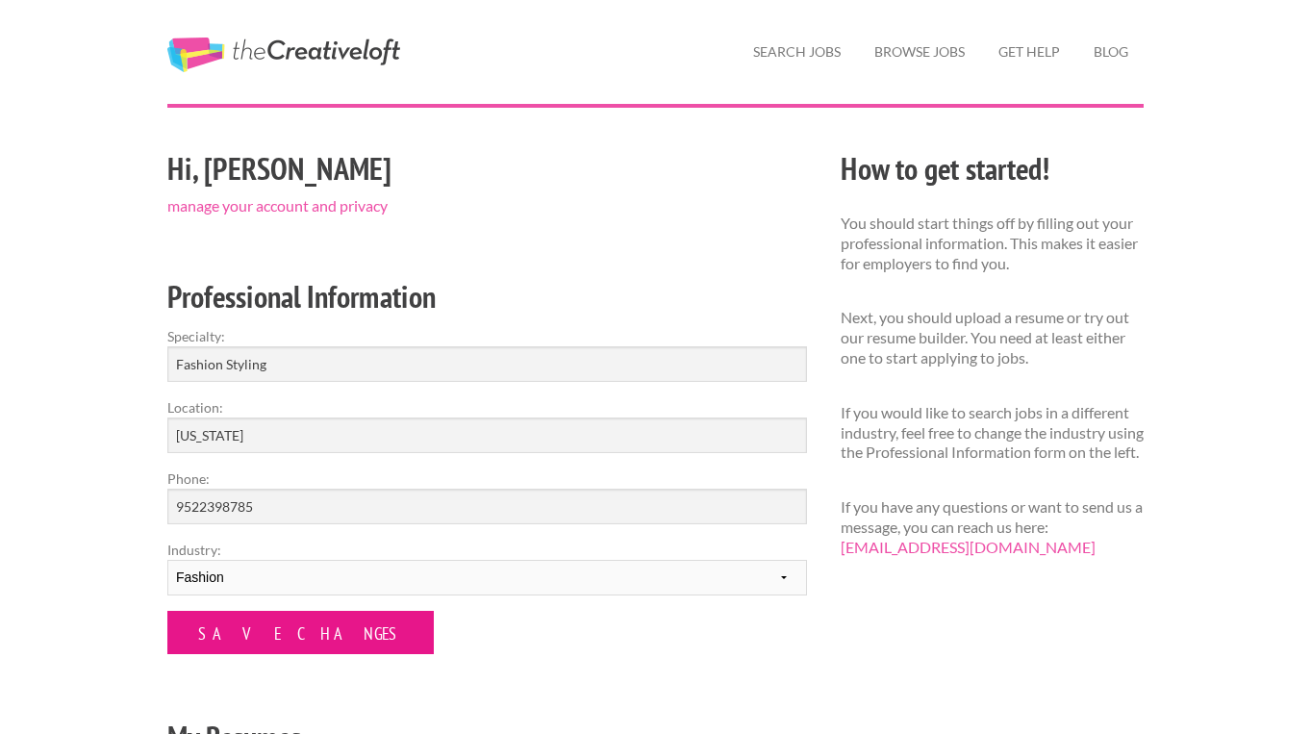
click at [289, 622] on input "Save Changes" at bounding box center [300, 632] width 266 height 43
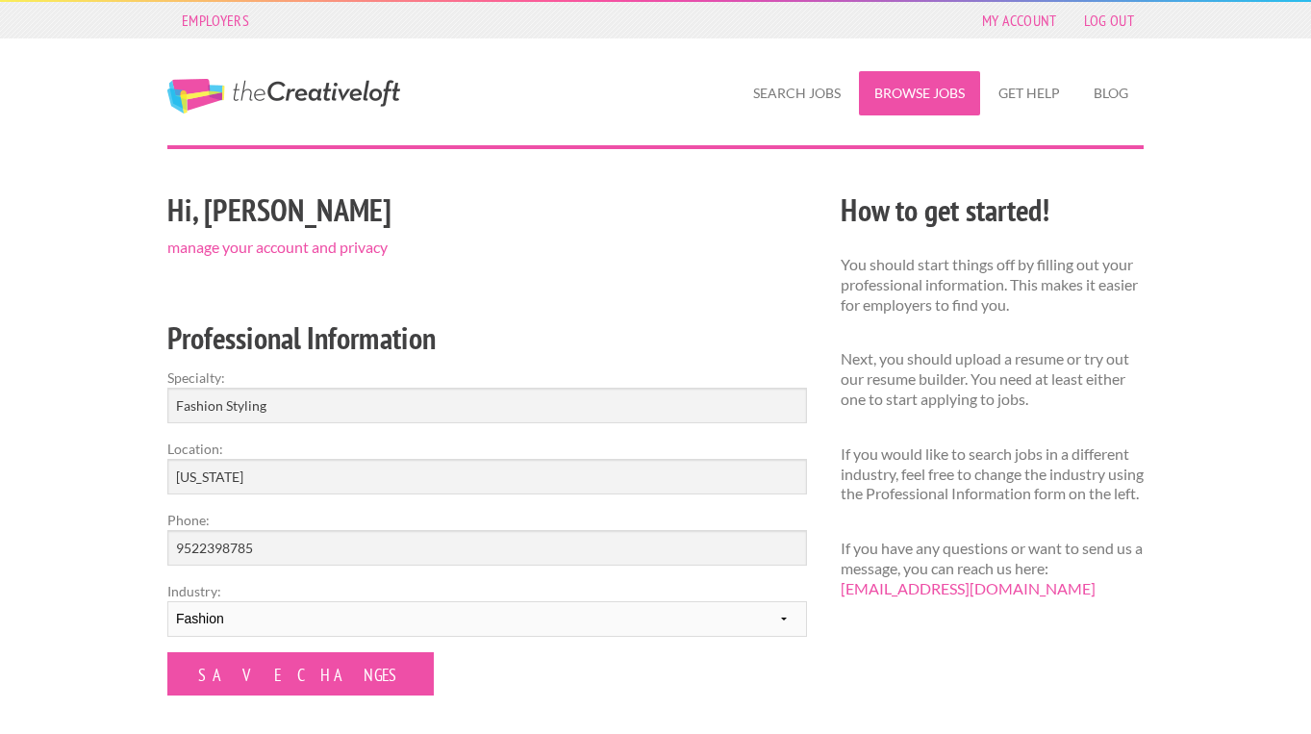
click at [897, 98] on link "Browse Jobs" at bounding box center [919, 93] width 121 height 44
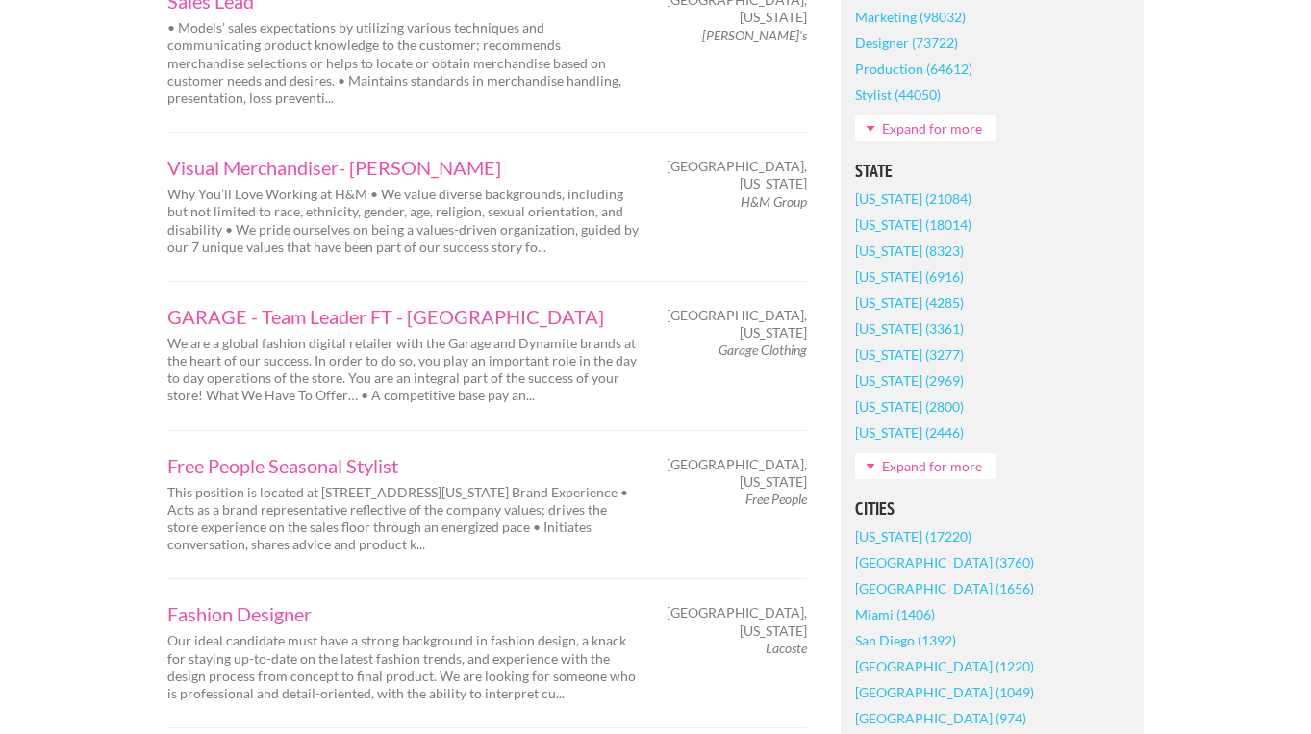
scroll to position [1059, 0]
click at [899, 211] on link "[US_STATE] (21084)" at bounding box center [913, 198] width 116 height 26
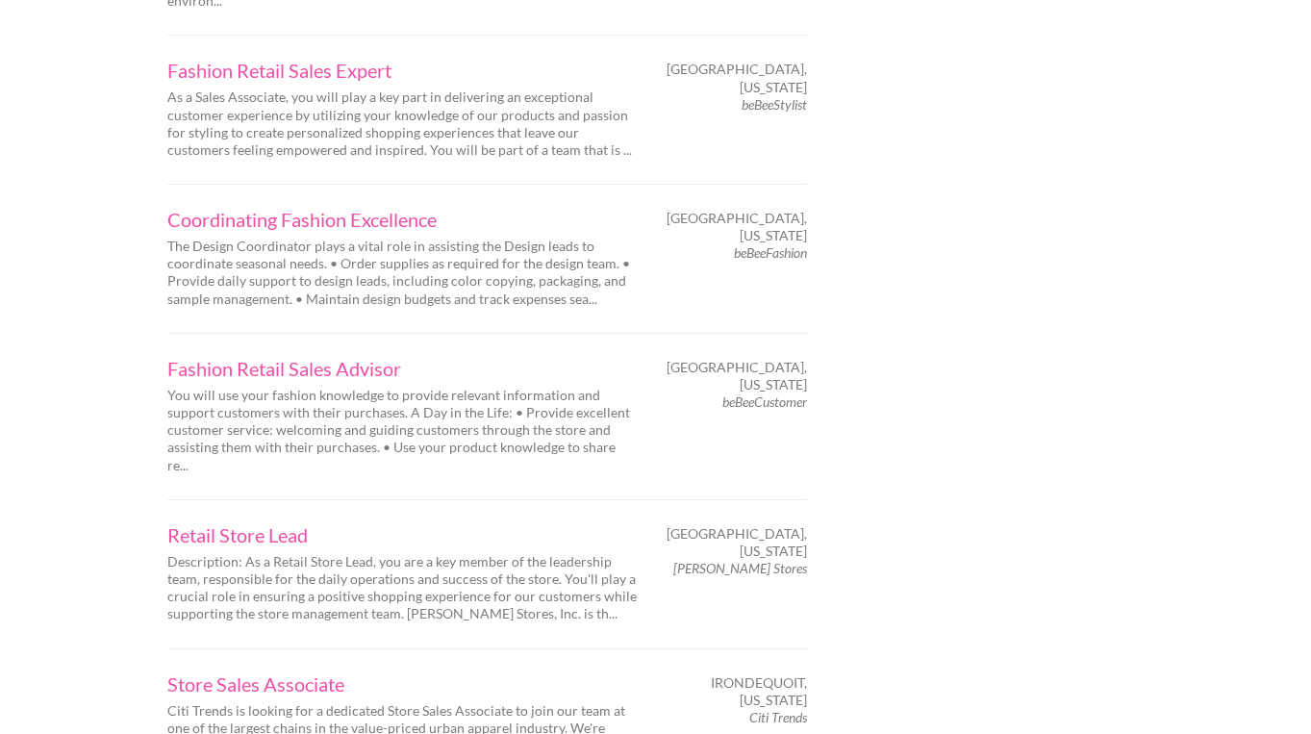
scroll to position [2253, 0]
